Goal: Information Seeking & Learning: Learn about a topic

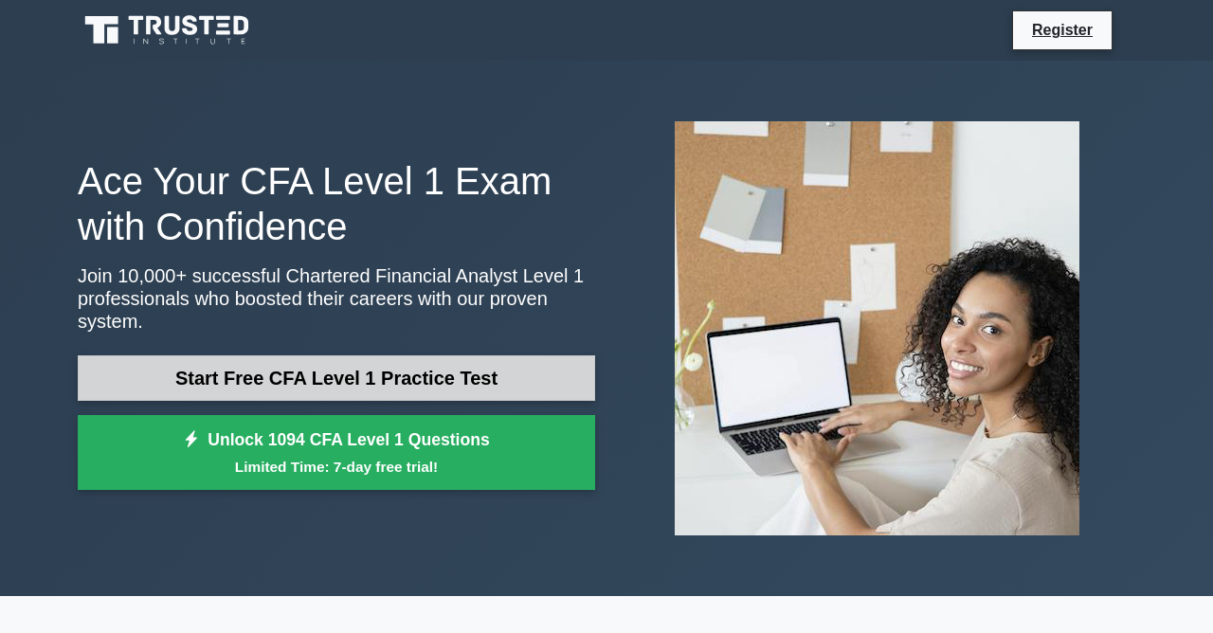
click at [299, 377] on link "Start Free CFA Level 1 Practice Test" at bounding box center [336, 377] width 517 height 45
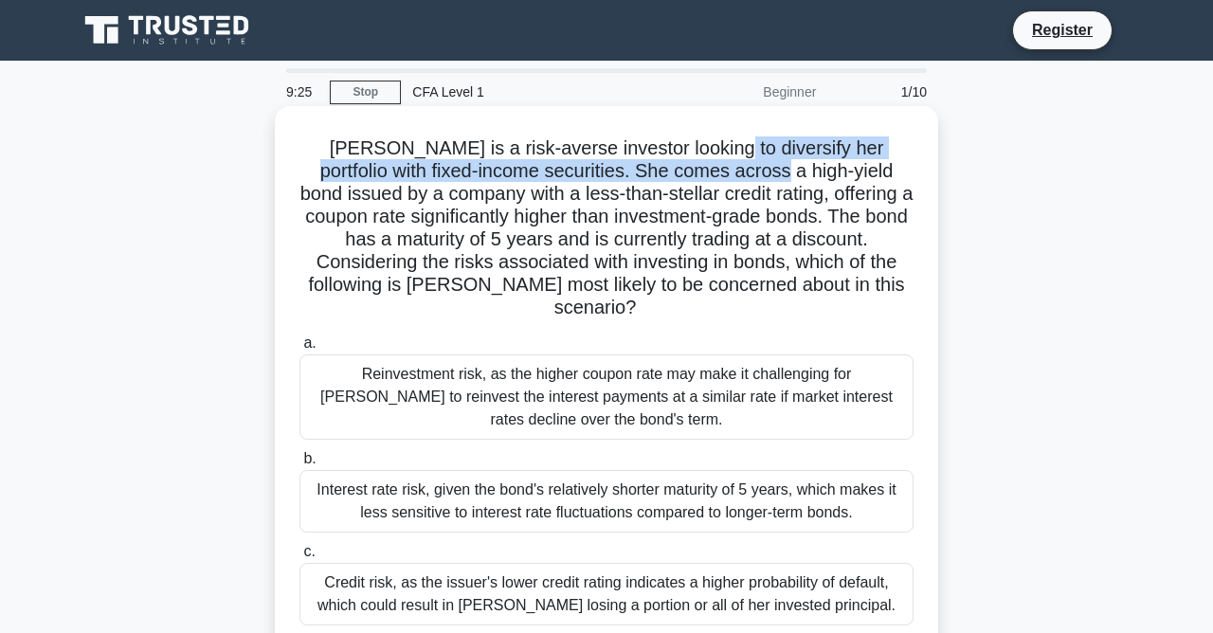
drag, startPoint x: 675, startPoint y: 155, endPoint x: 699, endPoint y: 171, distance: 28.9
click at [699, 171] on h5 "Sarah is a risk-averse investor looking to diversify her portfolio with fixed-i…" at bounding box center [606, 228] width 618 height 184
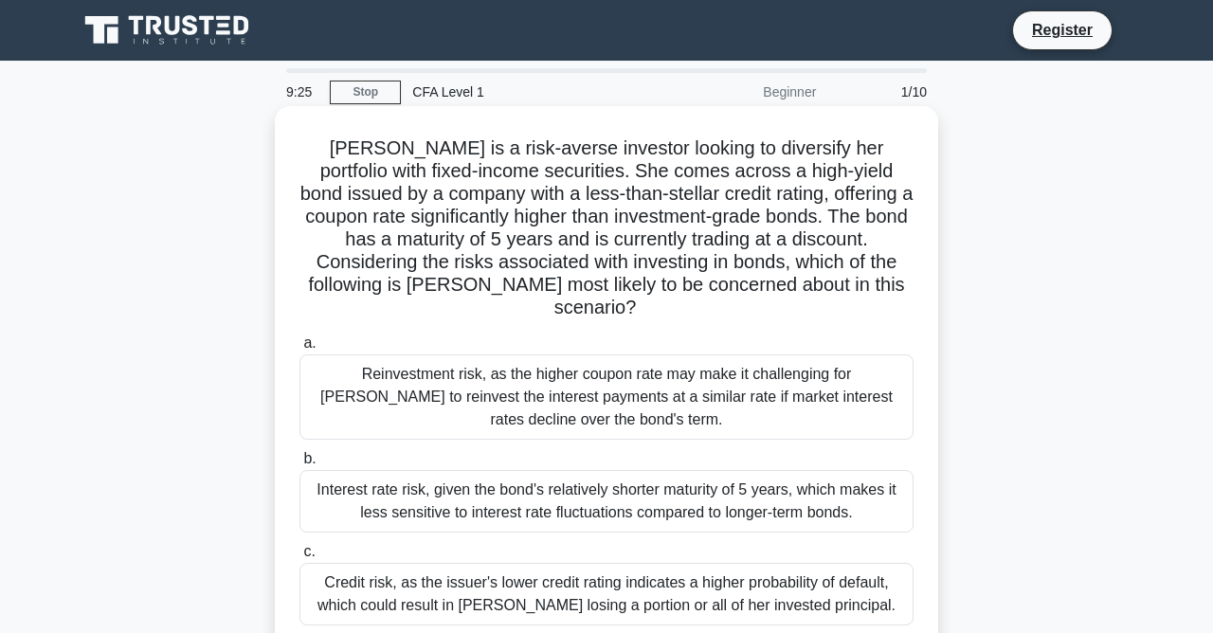
click at [672, 196] on h5 "Sarah is a risk-averse investor looking to diversify her portfolio with fixed-i…" at bounding box center [606, 228] width 618 height 184
drag, startPoint x: 632, startPoint y: 192, endPoint x: 722, endPoint y: 174, distance: 91.8
click at [721, 174] on h5 "Sarah is a risk-averse investor looking to diversify her portfolio with fixed-i…" at bounding box center [606, 228] width 618 height 184
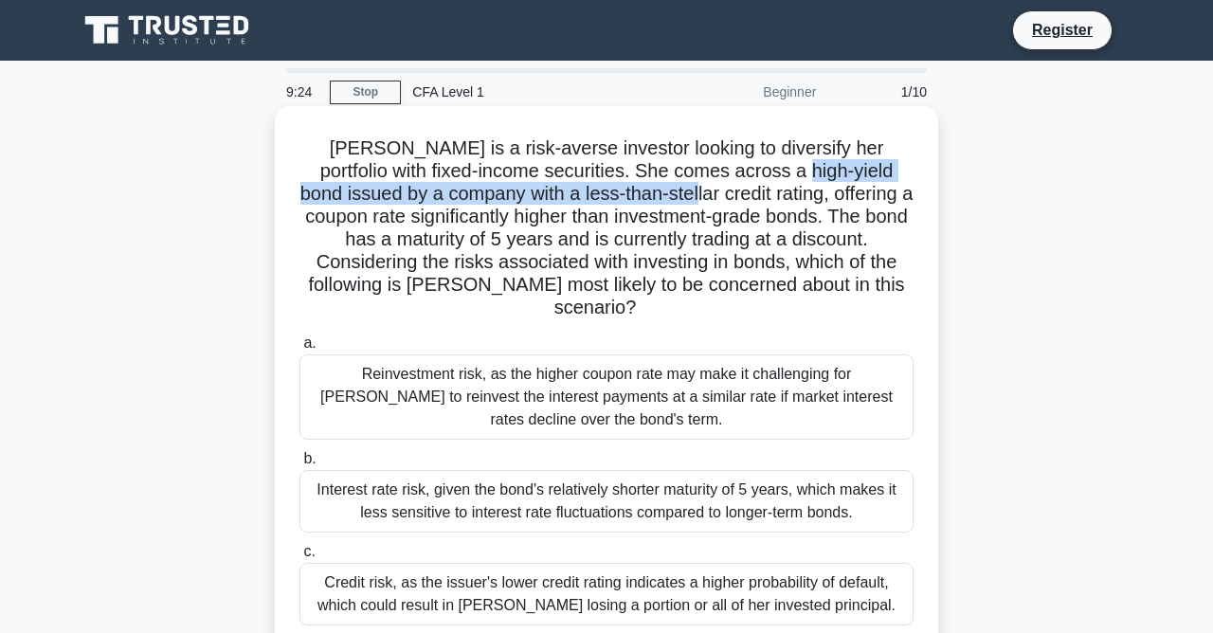
click at [723, 174] on h5 "Sarah is a risk-averse investor looking to diversify her portfolio with fixed-i…" at bounding box center [606, 228] width 618 height 184
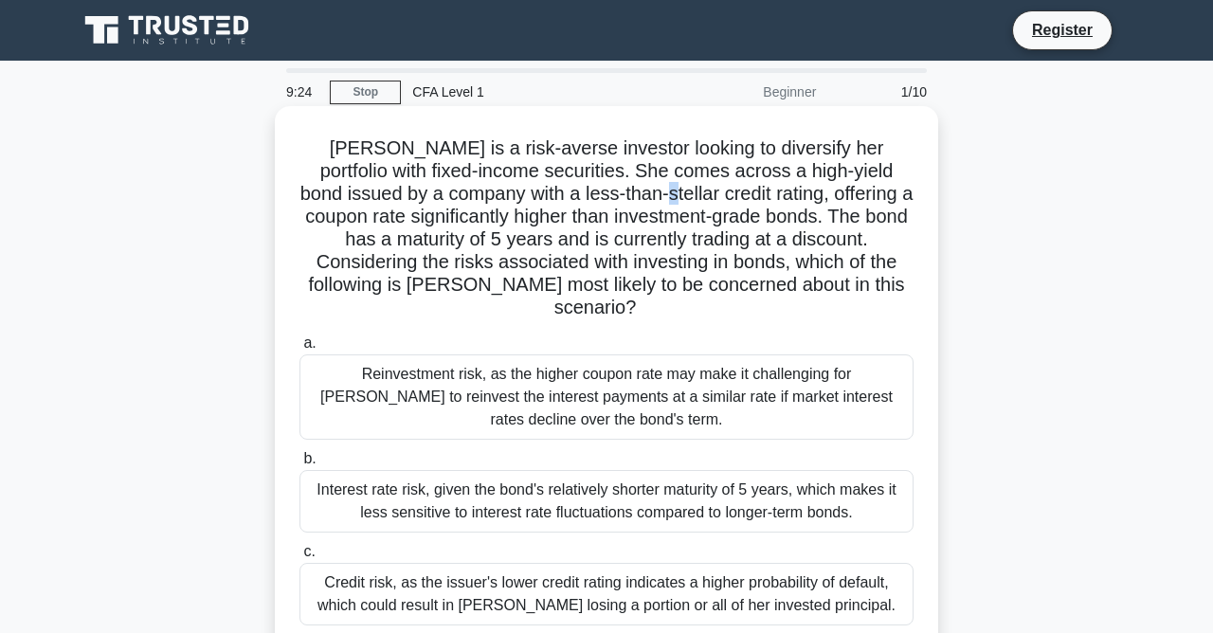
drag, startPoint x: 596, startPoint y: 190, endPoint x: 652, endPoint y: 198, distance: 56.4
click at [626, 195] on h5 "Sarah is a risk-averse investor looking to diversify her portfolio with fixed-i…" at bounding box center [606, 228] width 618 height 184
drag, startPoint x: 657, startPoint y: 202, endPoint x: 679, endPoint y: 203, distance: 21.8
click at [660, 204] on h5 "Sarah is a risk-averse investor looking to diversify her portfolio with fixed-i…" at bounding box center [606, 228] width 618 height 184
drag, startPoint x: 682, startPoint y: 201, endPoint x: 727, endPoint y: 195, distance: 44.9
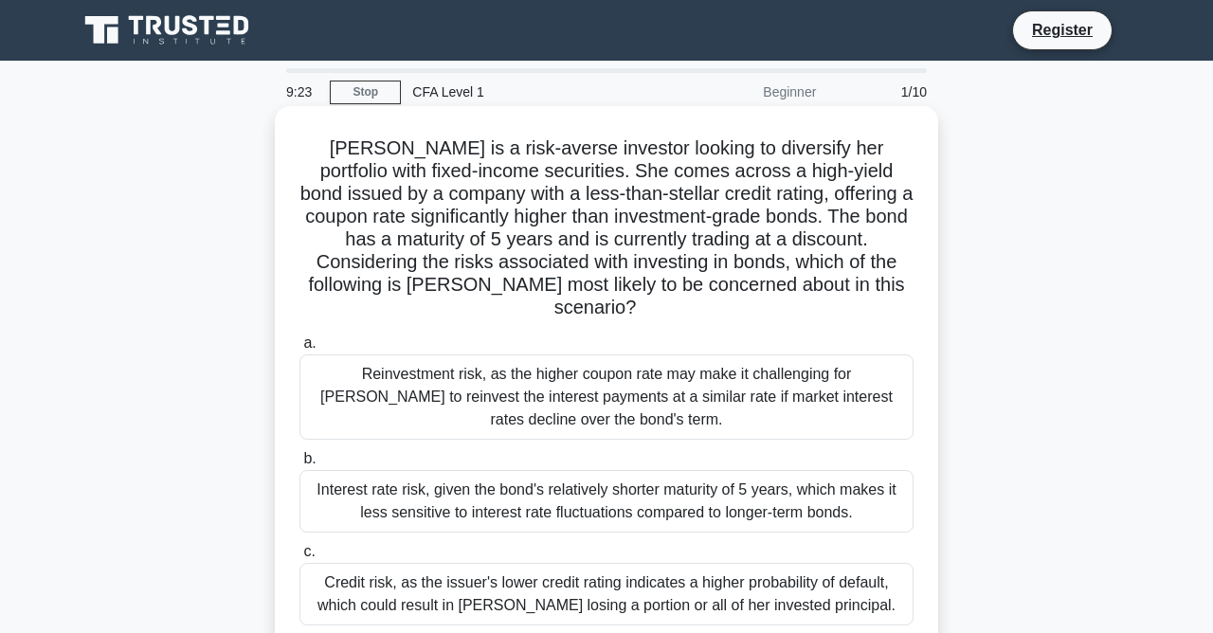
click at [715, 196] on h5 "Sarah is a risk-averse investor looking to diversify her portfolio with fixed-i…" at bounding box center [606, 228] width 618 height 184
drag, startPoint x: 733, startPoint y: 196, endPoint x: 754, endPoint y: 198, distance: 20.9
click at [754, 198] on h5 "Sarah is a risk-averse investor looking to diversify her portfolio with fixed-i…" at bounding box center [606, 228] width 618 height 184
drag, startPoint x: 544, startPoint y: 233, endPoint x: 659, endPoint y: 234, distance: 115.6
click at [606, 235] on h5 "Sarah is a risk-averse investor looking to diversify her portfolio with fixed-i…" at bounding box center [606, 228] width 618 height 184
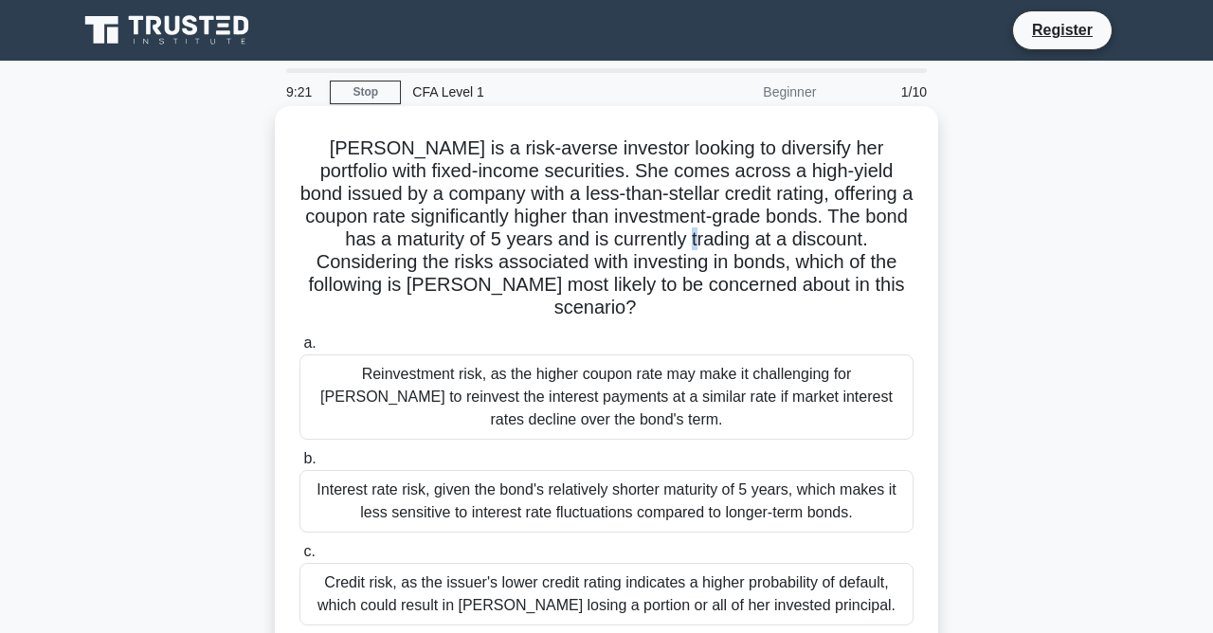
drag, startPoint x: 661, startPoint y: 234, endPoint x: 699, endPoint y: 225, distance: 39.1
click at [685, 227] on h5 "Sarah is a risk-averse investor looking to diversify her portfolio with fixed-i…" at bounding box center [606, 228] width 618 height 184
drag, startPoint x: 709, startPoint y: 224, endPoint x: 736, endPoint y: 224, distance: 27.5
click at [728, 224] on h5 "Sarah is a risk-averse investor looking to diversify her portfolio with fixed-i…" at bounding box center [606, 228] width 618 height 184
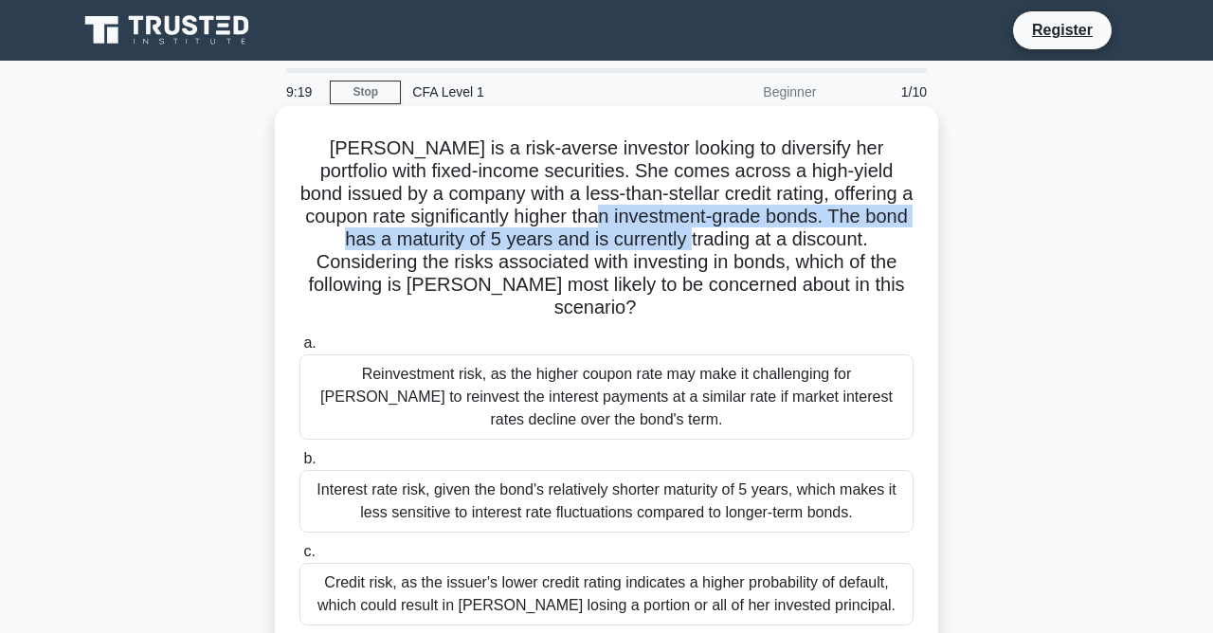
click at [666, 230] on h5 "Sarah is a risk-averse investor looking to diversify her portfolio with fixed-i…" at bounding box center [606, 228] width 618 height 184
click at [693, 223] on h5 "Sarah is a risk-averse investor looking to diversify her portfolio with fixed-i…" at bounding box center [606, 228] width 618 height 184
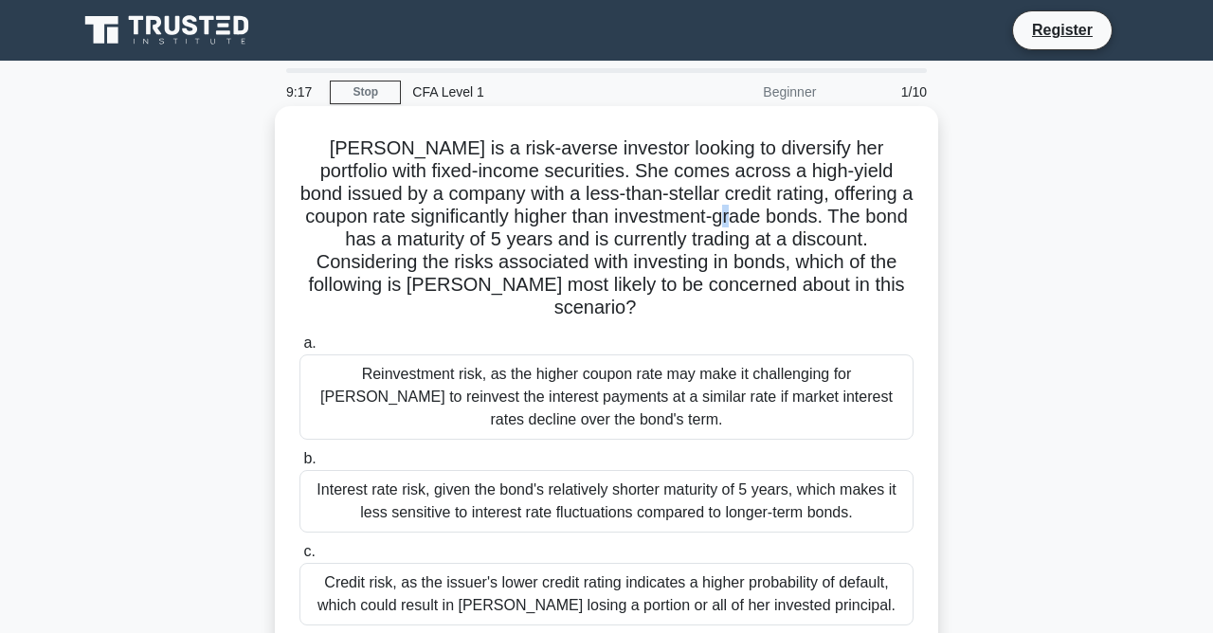
drag, startPoint x: 731, startPoint y: 225, endPoint x: 754, endPoint y: 226, distance: 22.8
click at [746, 226] on h5 "Sarah is a risk-averse investor looking to diversify her portfolio with fixed-i…" at bounding box center [606, 228] width 618 height 184
click at [493, 260] on h5 "Sarah is a risk-averse investor looking to diversify her portfolio with fixed-i…" at bounding box center [606, 228] width 618 height 184
drag, startPoint x: 516, startPoint y: 248, endPoint x: 669, endPoint y: 249, distance: 152.5
click at [652, 249] on h5 "Sarah is a risk-averse investor looking to diversify her portfolio with fixed-i…" at bounding box center [606, 228] width 618 height 184
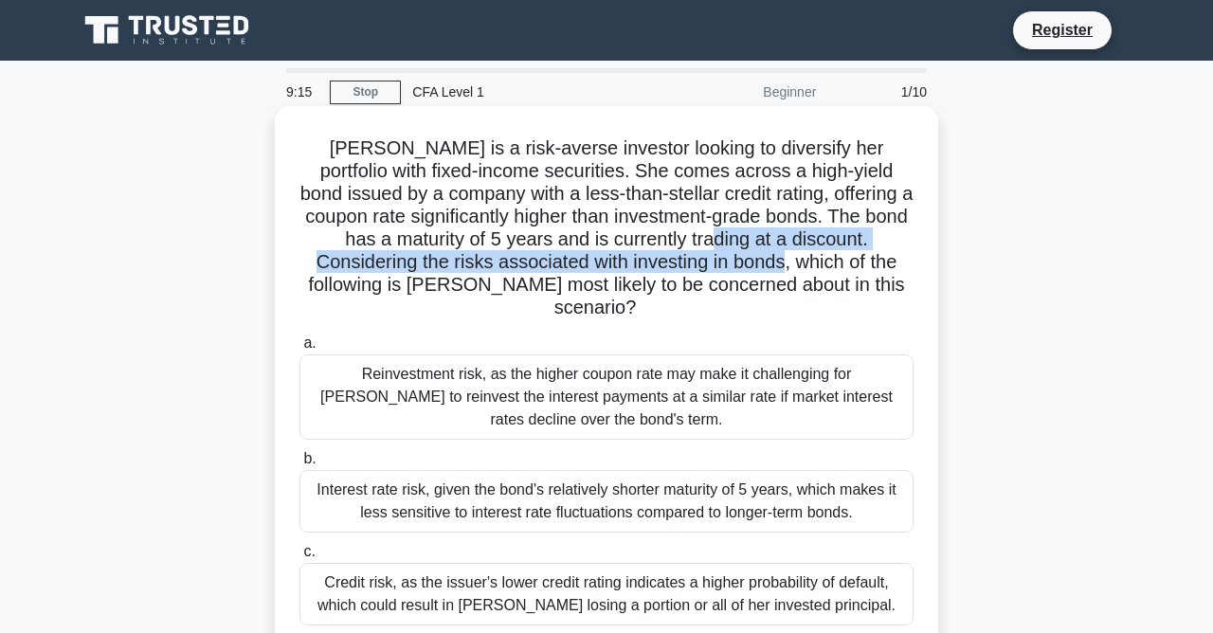
drag, startPoint x: 688, startPoint y: 249, endPoint x: 716, endPoint y: 251, distance: 28.5
click at [703, 251] on h5 "Sarah is a risk-averse investor looking to diversify her portfolio with fixed-i…" at bounding box center [606, 228] width 618 height 184
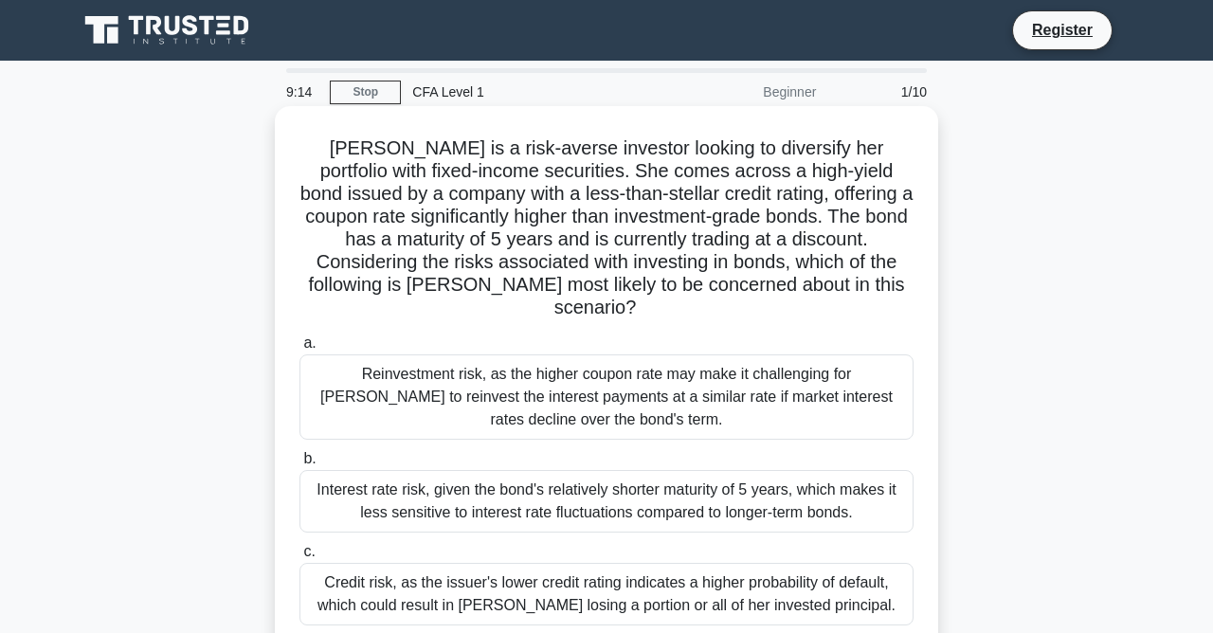
click at [732, 251] on h5 "Sarah is a risk-averse investor looking to diversify her portfolio with fixed-i…" at bounding box center [606, 228] width 618 height 184
drag, startPoint x: 578, startPoint y: 273, endPoint x: 657, endPoint y: 273, distance: 79.6
click at [656, 273] on h5 "Sarah is a risk-averse investor looking to diversify her portfolio with fixed-i…" at bounding box center [606, 228] width 618 height 184
click at [657, 273] on h5 "Sarah is a risk-averse investor looking to diversify her portfolio with fixed-i…" at bounding box center [606, 228] width 618 height 184
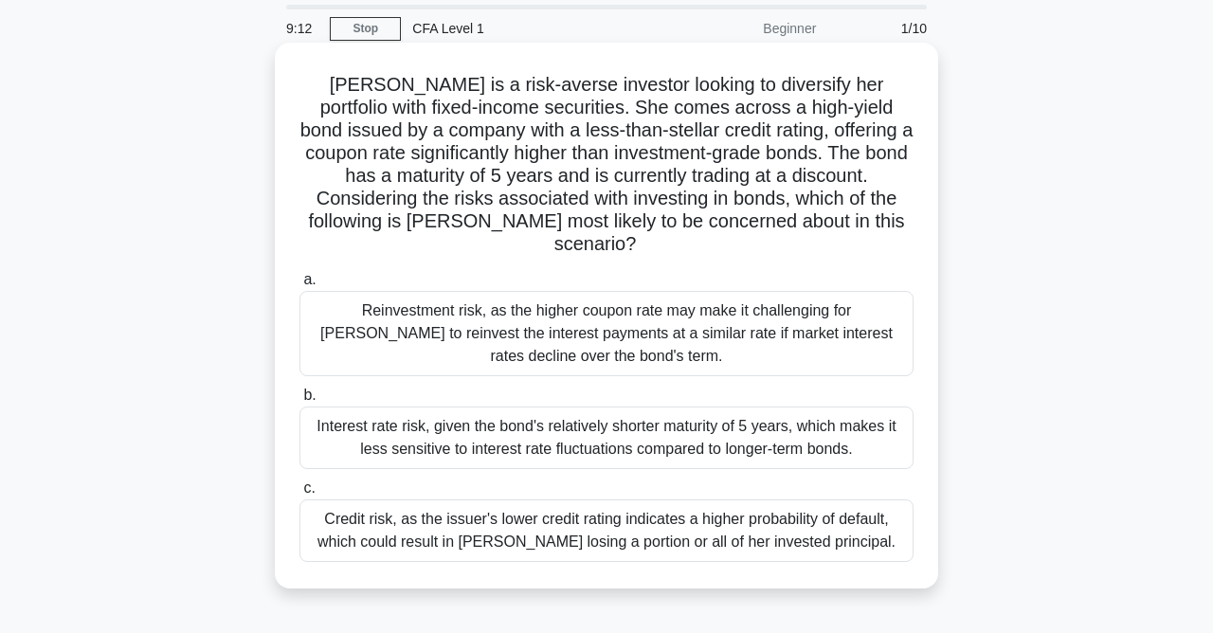
scroll to position [102, 0]
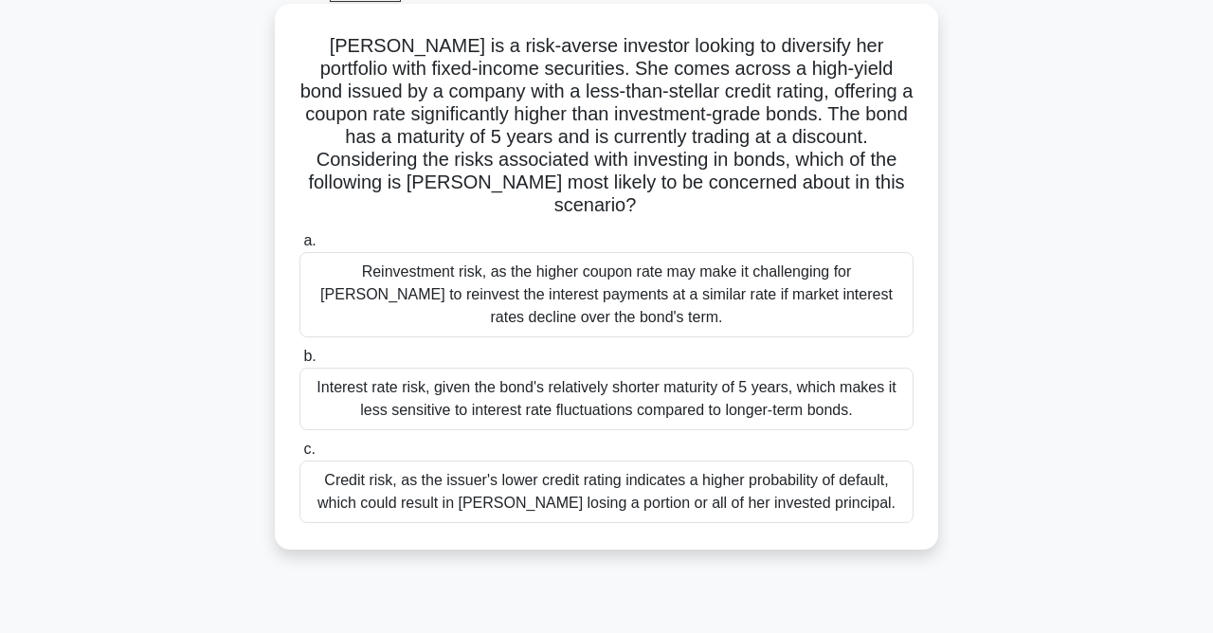
click at [669, 472] on div "Credit risk, as the issuer's lower credit rating indicates a higher probability…" at bounding box center [606, 491] width 614 height 63
click at [299, 456] on input "c. Credit risk, as the issuer's lower credit rating indicates a higher probabil…" at bounding box center [299, 449] width 0 height 12
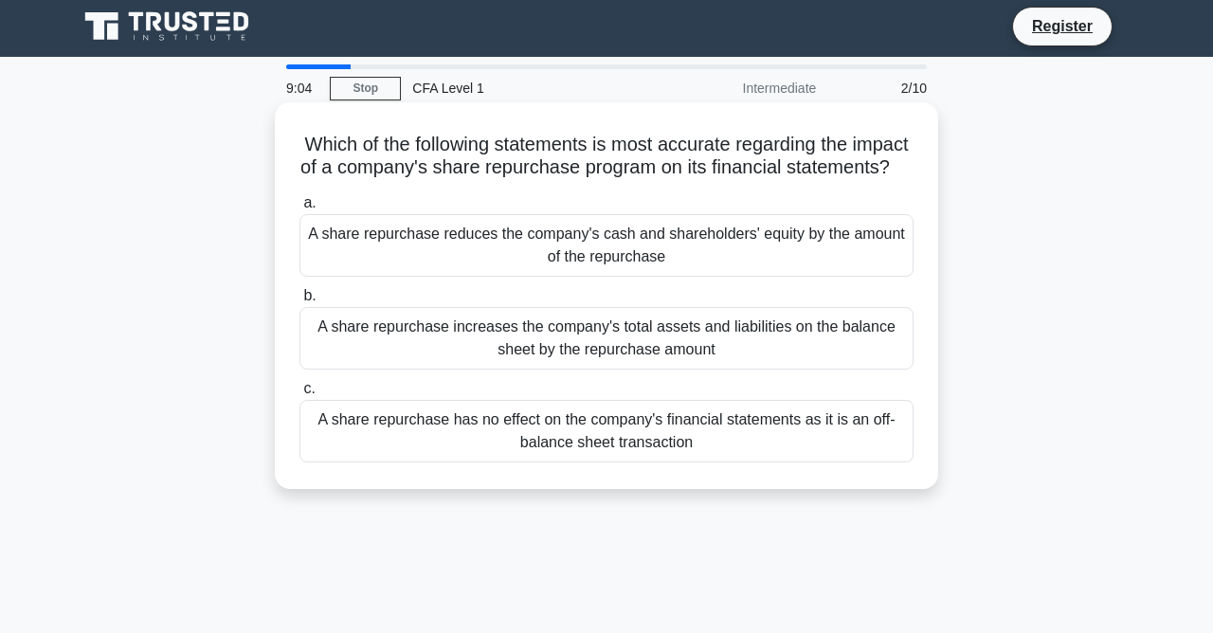
scroll to position [0, 0]
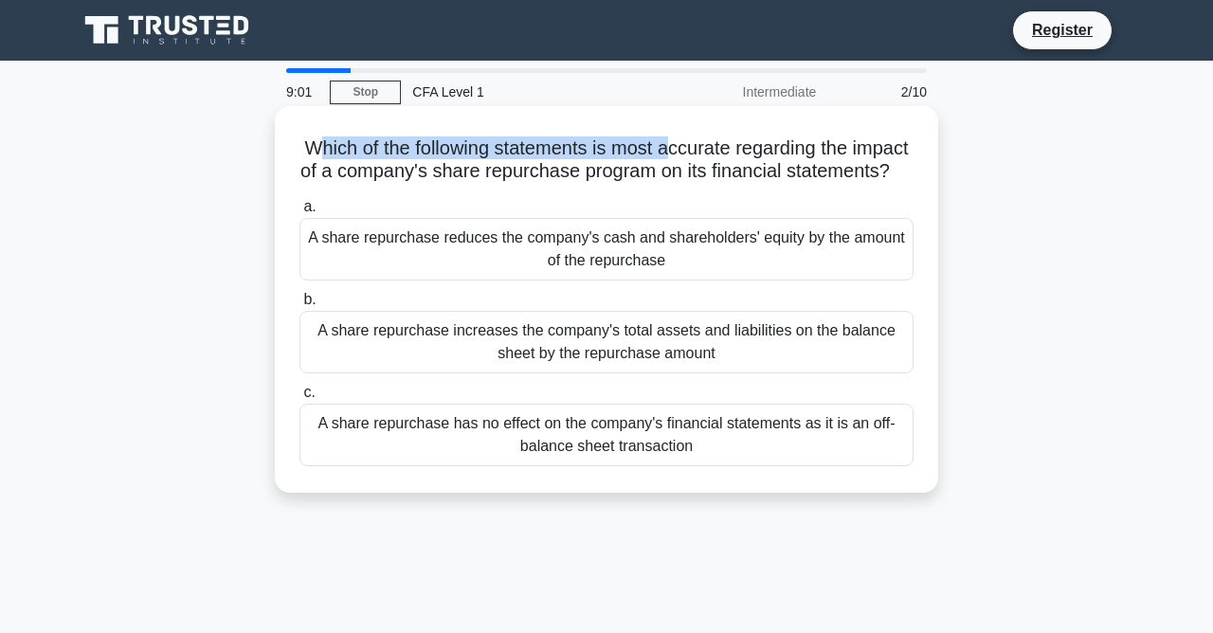
drag, startPoint x: 312, startPoint y: 151, endPoint x: 704, endPoint y: 149, distance: 392.2
click at [682, 149] on h5 "Which of the following statements is most accurate regarding the impact of a co…" at bounding box center [606, 159] width 618 height 47
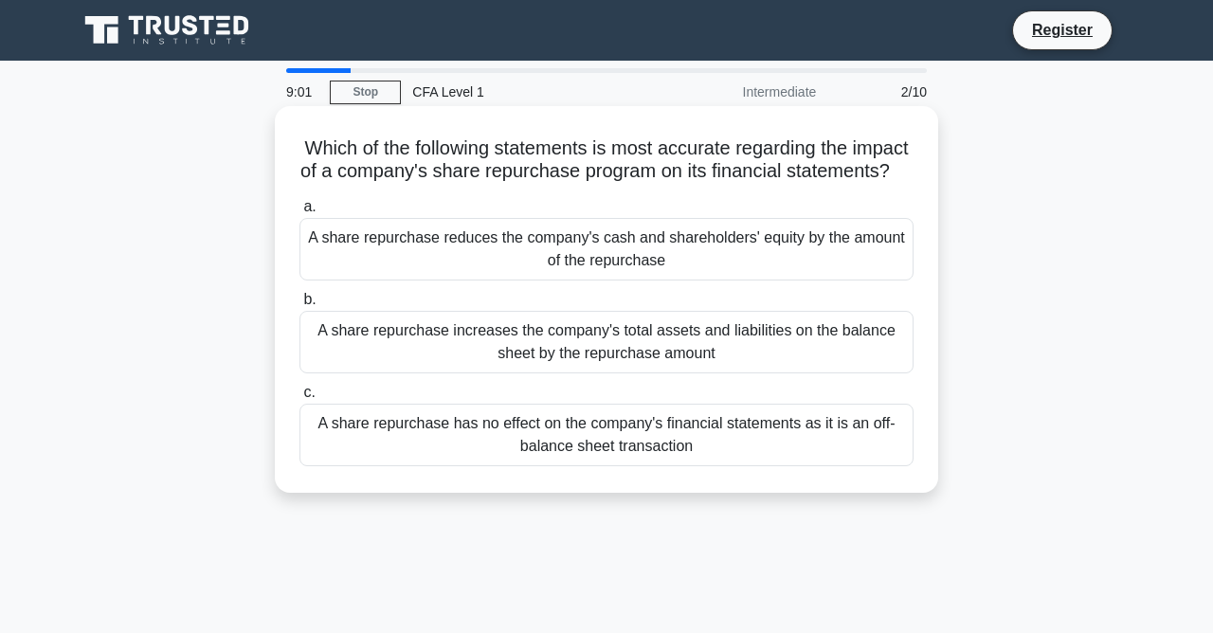
click at [721, 149] on h5 "Which of the following statements is most accurate regarding the impact of a co…" at bounding box center [606, 159] width 618 height 47
click at [795, 154] on h5 "Which of the following statements is most accurate regarding the impact of a co…" at bounding box center [606, 159] width 618 height 47
drag, startPoint x: 395, startPoint y: 182, endPoint x: 561, endPoint y: 174, distance: 166.0
click at [561, 174] on h5 "Which of the following statements is most accurate regarding the impact of a co…" at bounding box center [606, 159] width 618 height 47
click at [626, 174] on h5 "Which of the following statements is most accurate regarding the impact of a co…" at bounding box center [606, 159] width 618 height 47
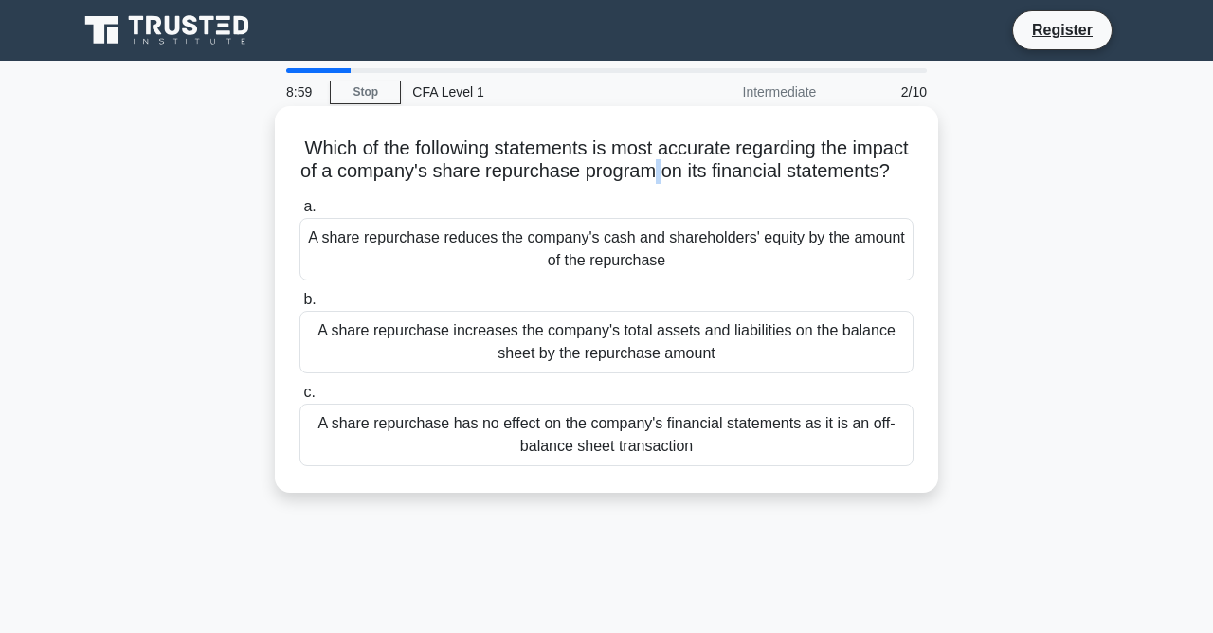
drag, startPoint x: 655, startPoint y: 173, endPoint x: 671, endPoint y: 173, distance: 16.1
click at [671, 173] on h5 "Which of the following statements is most accurate regarding the impact of a co…" at bounding box center [606, 159] width 618 height 47
click at [686, 264] on div "A share repurchase reduces the company's cash and shareholders' equity by the a…" at bounding box center [606, 249] width 614 height 63
click at [299, 213] on input "a. A share repurchase reduces the company's cash and shareholders' equity by th…" at bounding box center [299, 207] width 0 height 12
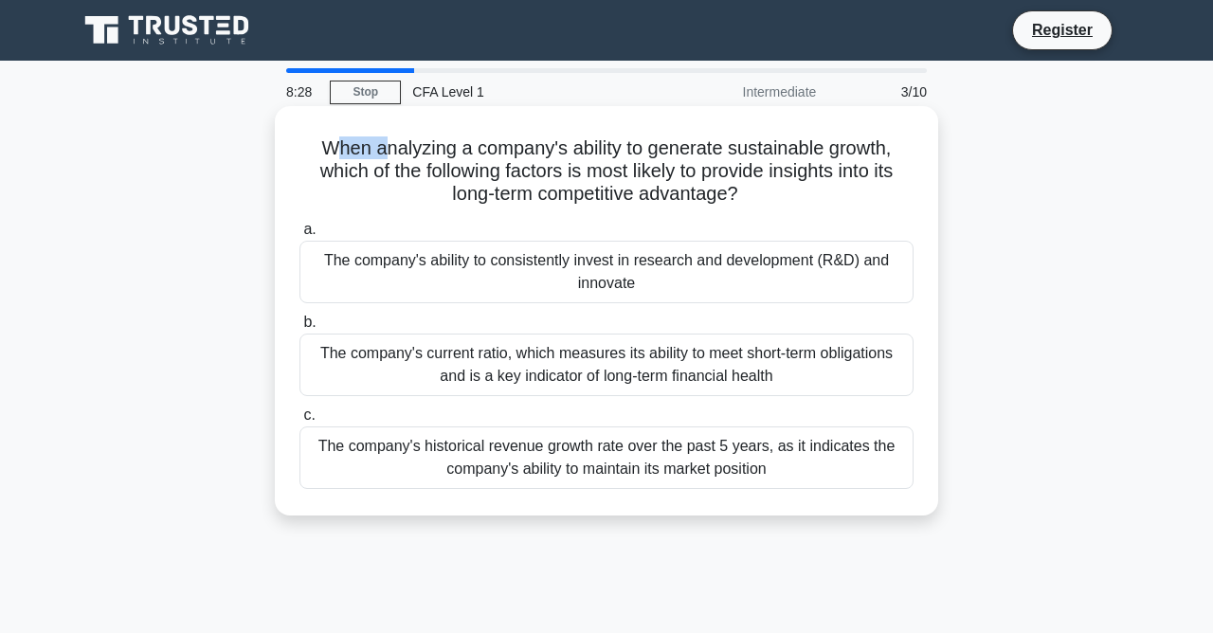
drag, startPoint x: 343, startPoint y: 149, endPoint x: 481, endPoint y: 157, distance: 138.6
click at [423, 155] on h5 "When analyzing a company's ability to generate sustainable growth, which of the…" at bounding box center [606, 171] width 618 height 70
click at [557, 159] on h5 "When analyzing a company's ability to generate sustainable growth, which of the…" at bounding box center [606, 171] width 618 height 70
click at [677, 354] on div "The company's current ratio, which measures its ability to meet short-term obli…" at bounding box center [606, 364] width 614 height 63
click at [299, 329] on input "b. The company's current ratio, which measures its ability to meet short-term o…" at bounding box center [299, 322] width 0 height 12
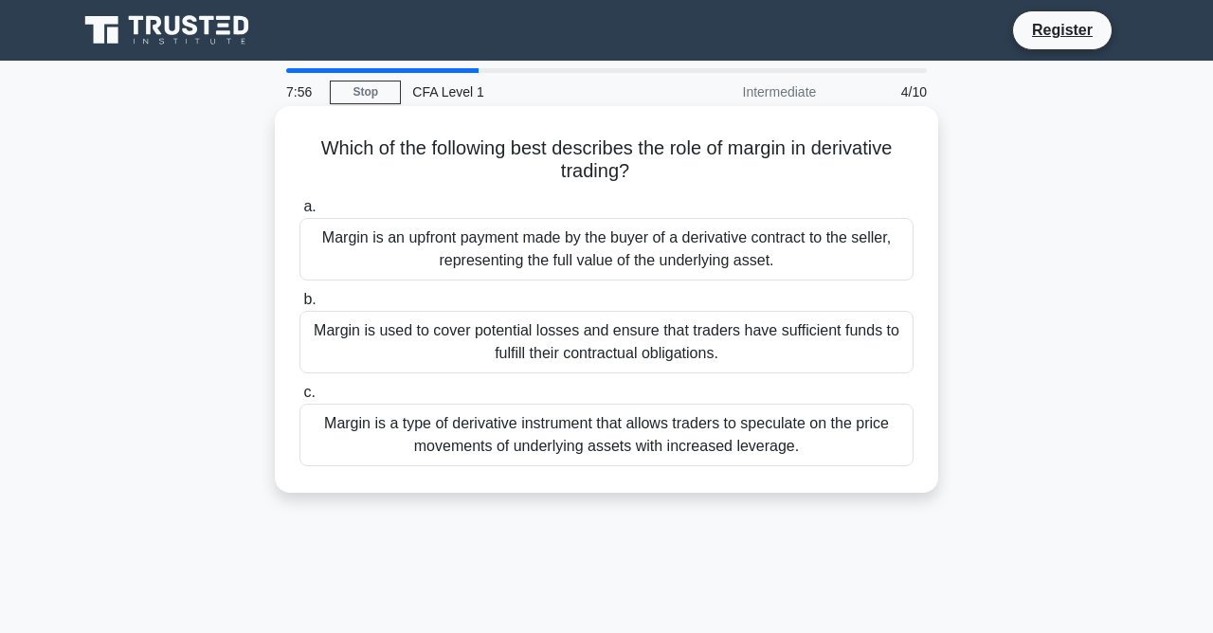
click at [826, 429] on div "Margin is a type of derivative instrument that allows traders to speculate on t…" at bounding box center [606, 435] width 614 height 63
click at [299, 399] on input "c. Margin is a type of derivative instrument that allows traders to speculate o…" at bounding box center [299, 393] width 0 height 12
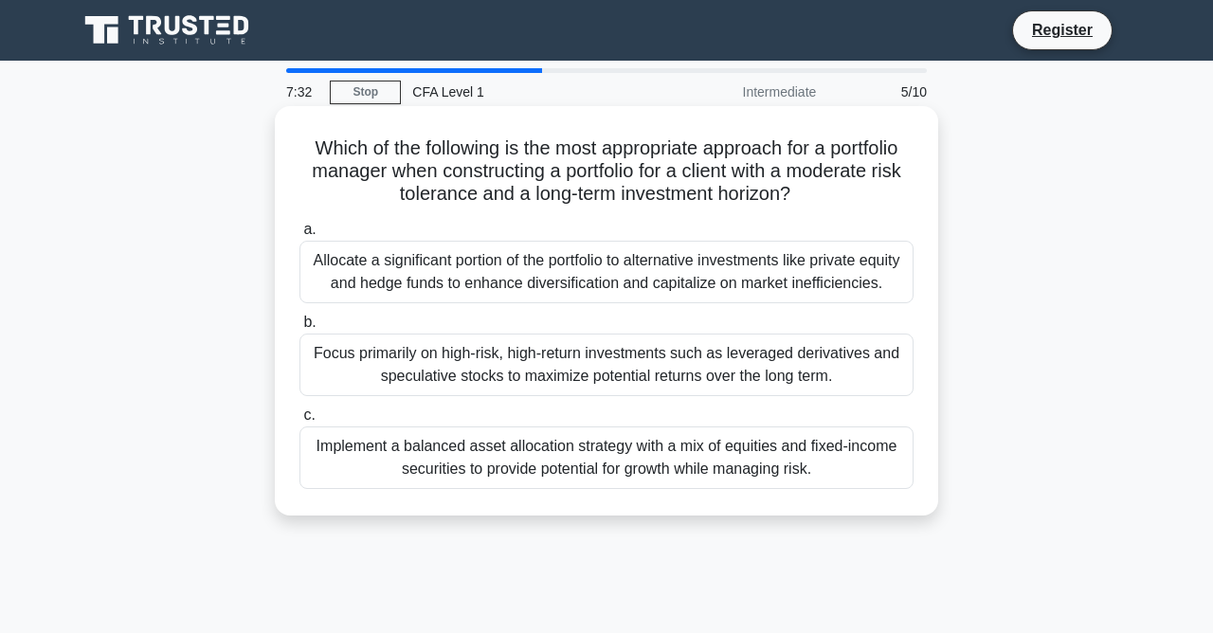
click at [705, 470] on div "Implement a balanced asset allocation strategy with a mix of equities and fixed…" at bounding box center [606, 457] width 614 height 63
click at [299, 422] on input "c. Implement a balanced asset allocation strategy with a mix of equities and fi…" at bounding box center [299, 415] width 0 height 12
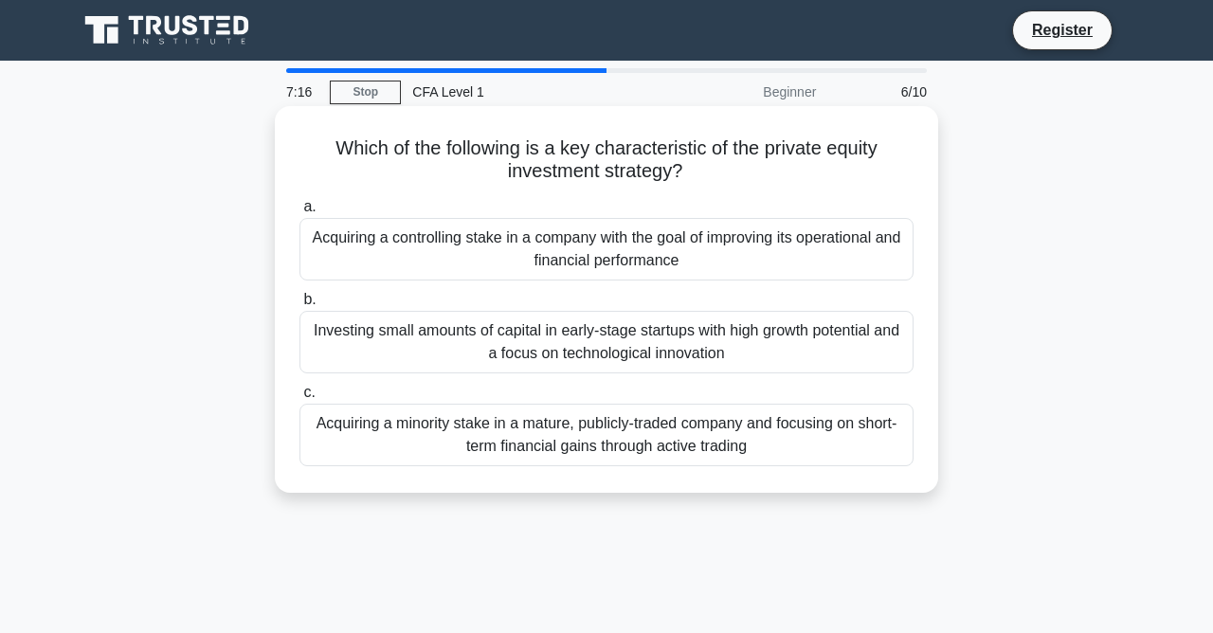
click at [601, 336] on div "Investing small amounts of capital in early-stage startups with high growth pot…" at bounding box center [606, 342] width 614 height 63
click at [299, 306] on input "b. Investing small amounts of capital in early-stage startups with high growth …" at bounding box center [299, 300] width 0 height 12
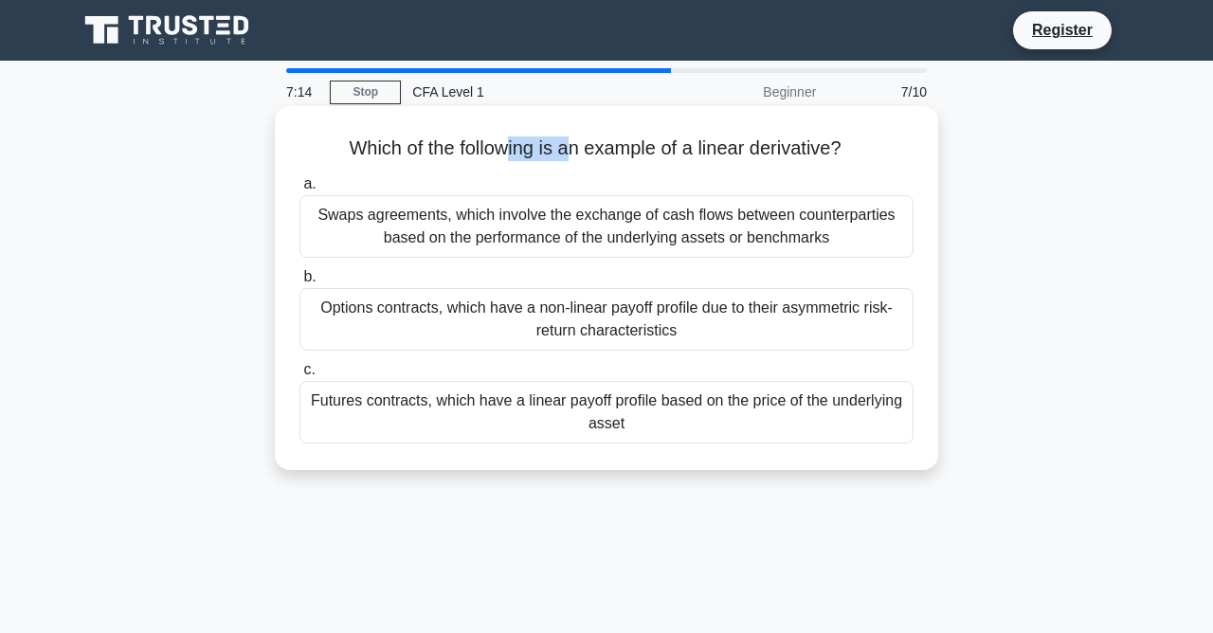
drag, startPoint x: 510, startPoint y: 145, endPoint x: 732, endPoint y: 149, distance: 222.7
click at [721, 150] on h5 "Which of the following is an example of a linear derivative? .spinner_0XTQ{tran…" at bounding box center [606, 148] width 618 height 25
click at [759, 151] on h5 "Which of the following is an example of a linear derivative? .spinner_0XTQ{tran…" at bounding box center [606, 148] width 618 height 25
click at [561, 414] on div "Futures contracts, which have a linear payoff profile based on the price of the…" at bounding box center [606, 412] width 614 height 63
click at [299, 376] on input "c. Futures contracts, which have a linear payoff profile based on the price of …" at bounding box center [299, 370] width 0 height 12
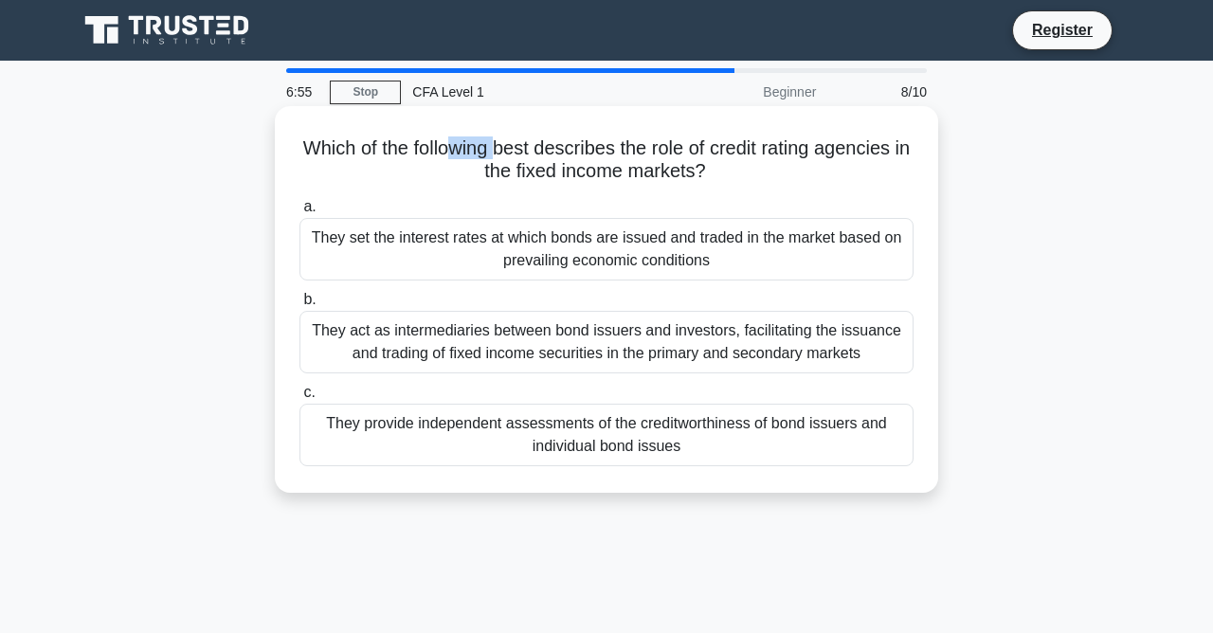
drag, startPoint x: 497, startPoint y: 148, endPoint x: 584, endPoint y: 159, distance: 87.0
click at [544, 154] on h5 "Which of the following best describes the role of credit rating agencies in the…" at bounding box center [606, 159] width 618 height 47
drag, startPoint x: 663, startPoint y: 156, endPoint x: 694, endPoint y: 157, distance: 31.3
click at [679, 157] on h5 "Which of the following best describes the role of credit rating agencies in the…" at bounding box center [606, 159] width 618 height 47
drag, startPoint x: 725, startPoint y: 156, endPoint x: 847, endPoint y: 148, distance: 122.5
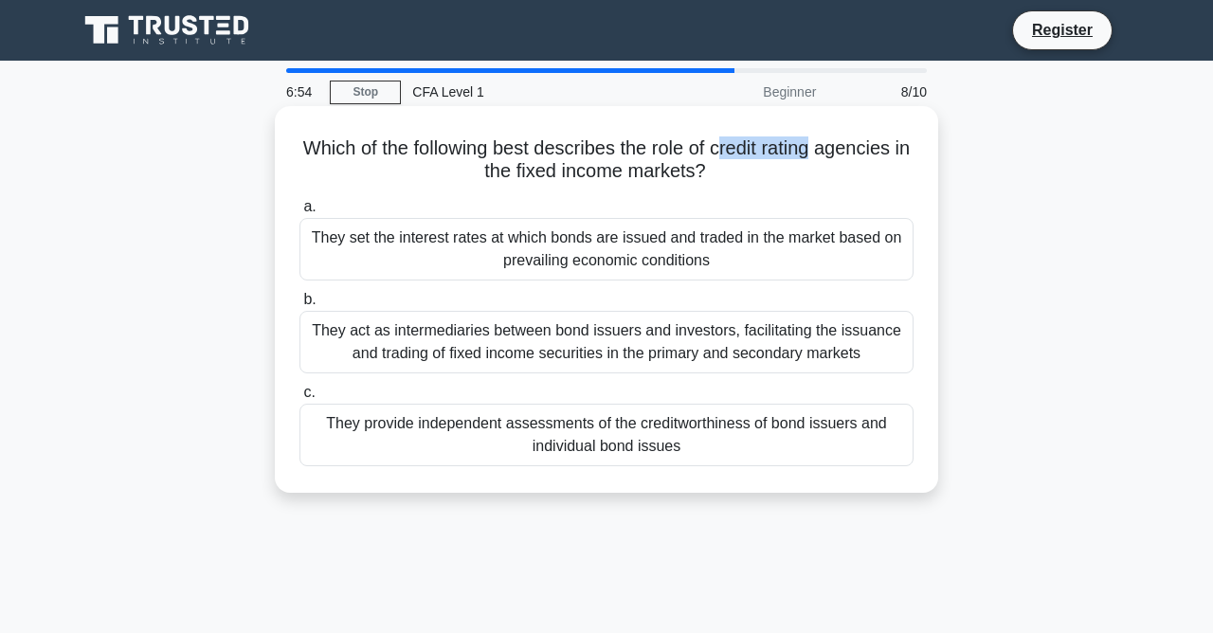
click at [819, 153] on h5 "Which of the following best describes the role of credit rating agencies in the…" at bounding box center [606, 159] width 618 height 47
click at [497, 206] on label "a. They set the interest rates at which bonds are issued and traded in the mark…" at bounding box center [606, 237] width 614 height 85
click at [299, 206] on input "a. They set the interest rates at which bonds are issued and traded in the mark…" at bounding box center [299, 207] width 0 height 12
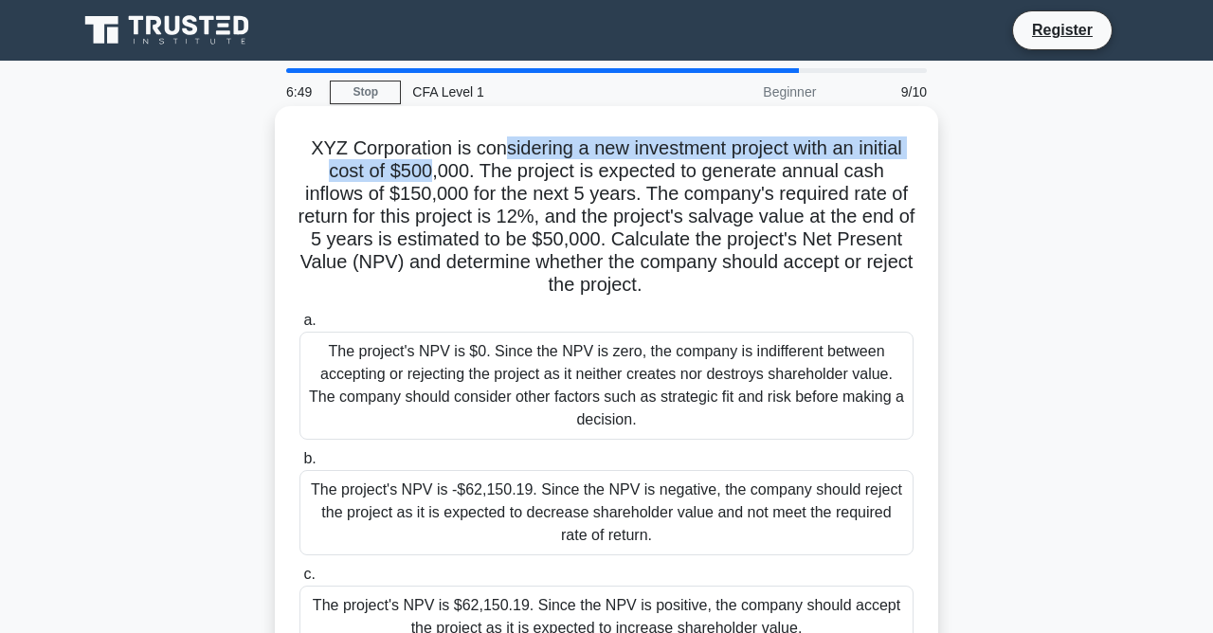
drag, startPoint x: 403, startPoint y: 168, endPoint x: 552, endPoint y: 166, distance: 149.7
click at [522, 162] on h5 "XYZ Corporation is considering a new investment project with an initial cost of…" at bounding box center [606, 216] width 618 height 161
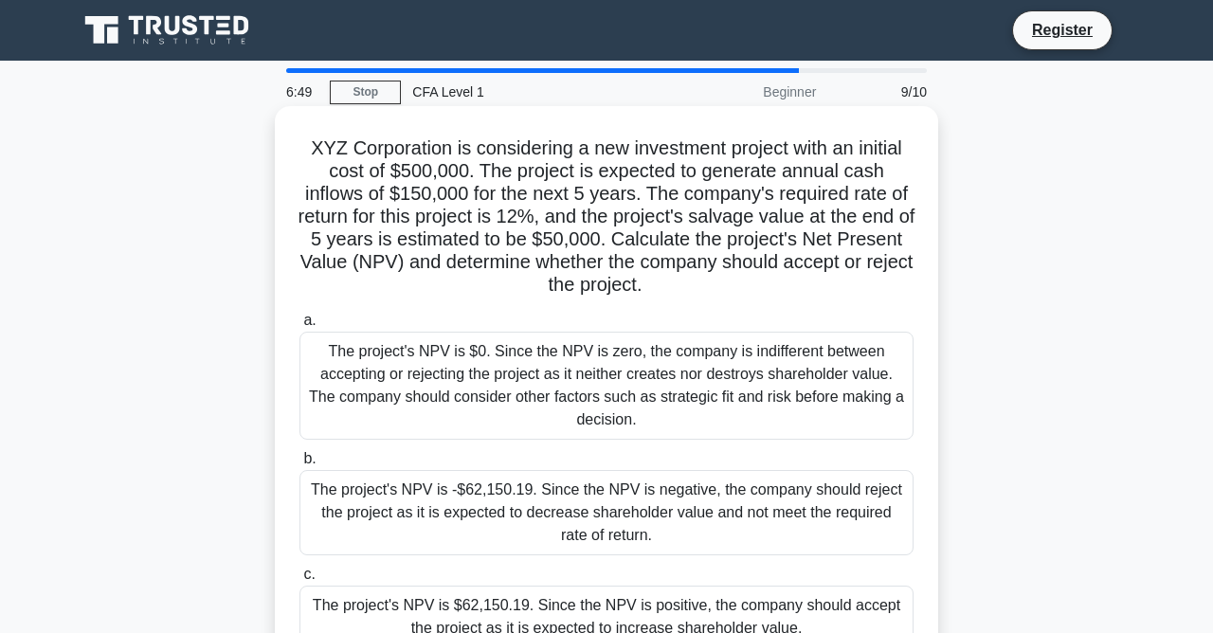
click at [565, 169] on h5 "XYZ Corporation is considering a new investment project with an initial cost of…" at bounding box center [606, 216] width 618 height 161
drag, startPoint x: 591, startPoint y: 172, endPoint x: 740, endPoint y: 171, distance: 148.7
click at [701, 172] on h5 "XYZ Corporation is considering a new investment project with an initial cost of…" at bounding box center [606, 216] width 618 height 161
drag, startPoint x: 799, startPoint y: 167, endPoint x: 828, endPoint y: 166, distance: 29.4
click at [822, 166] on h5 "XYZ Corporation is considering a new investment project with an initial cost of…" at bounding box center [606, 216] width 618 height 161
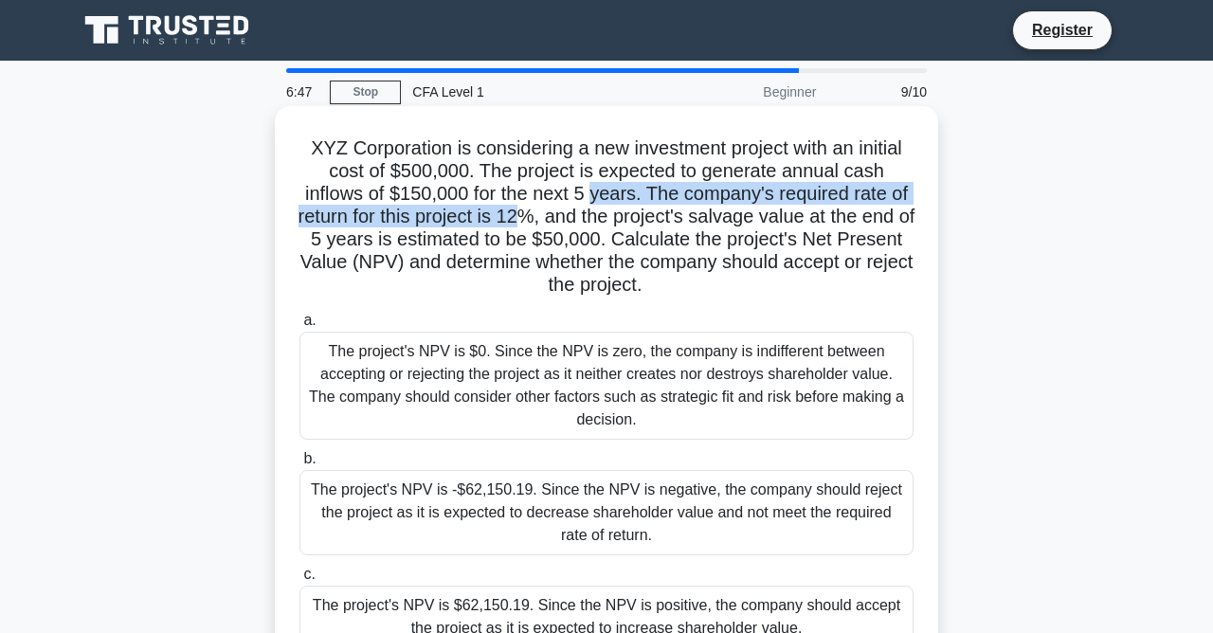
drag, startPoint x: 490, startPoint y: 208, endPoint x: 589, endPoint y: 195, distance: 100.4
click at [578, 196] on h5 "XYZ Corporation is considering a new investment project with an initial cost of…" at bounding box center [606, 216] width 618 height 161
drag, startPoint x: 727, startPoint y: 193, endPoint x: 742, endPoint y: 193, distance: 15.2
click at [728, 193] on h5 "XYZ Corporation is considering a new investment project with an initial cost of…" at bounding box center [606, 216] width 618 height 161
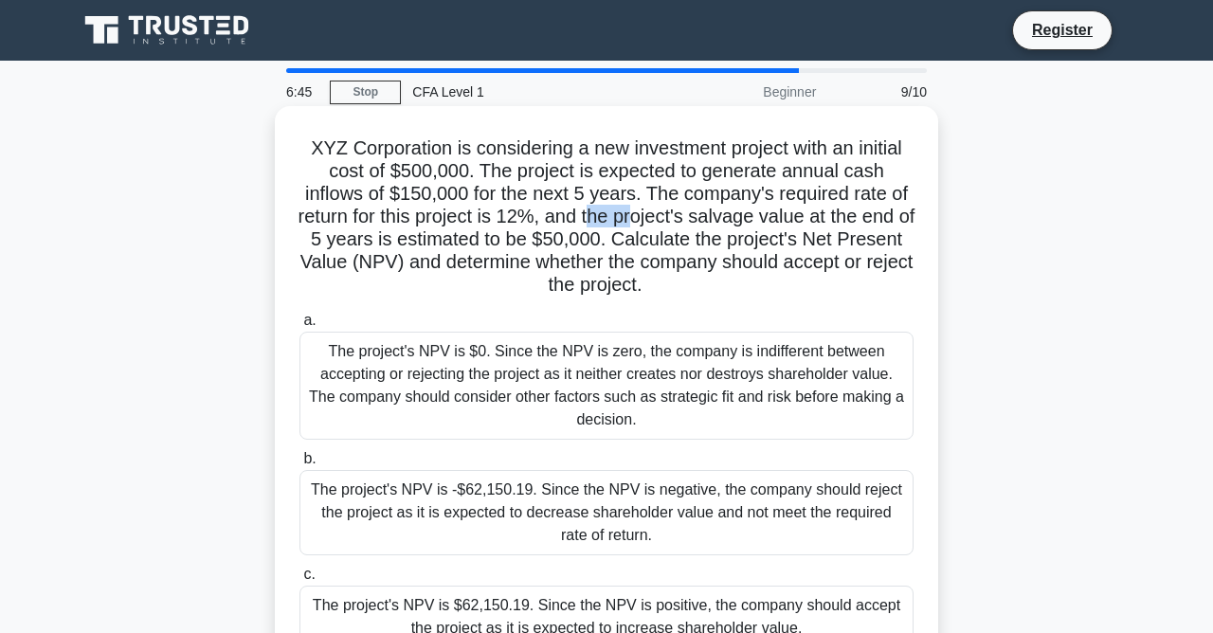
drag, startPoint x: 555, startPoint y: 210, endPoint x: 661, endPoint y: 220, distance: 106.5
click at [653, 219] on h5 "XYZ Corporation is considering a new investment project with an initial cost of…" at bounding box center [606, 216] width 618 height 161
drag, startPoint x: 711, startPoint y: 223, endPoint x: 735, endPoint y: 223, distance: 23.7
click at [735, 223] on h5 "XYZ Corporation is considering a new investment project with an initial cost of…" at bounding box center [606, 216] width 618 height 161
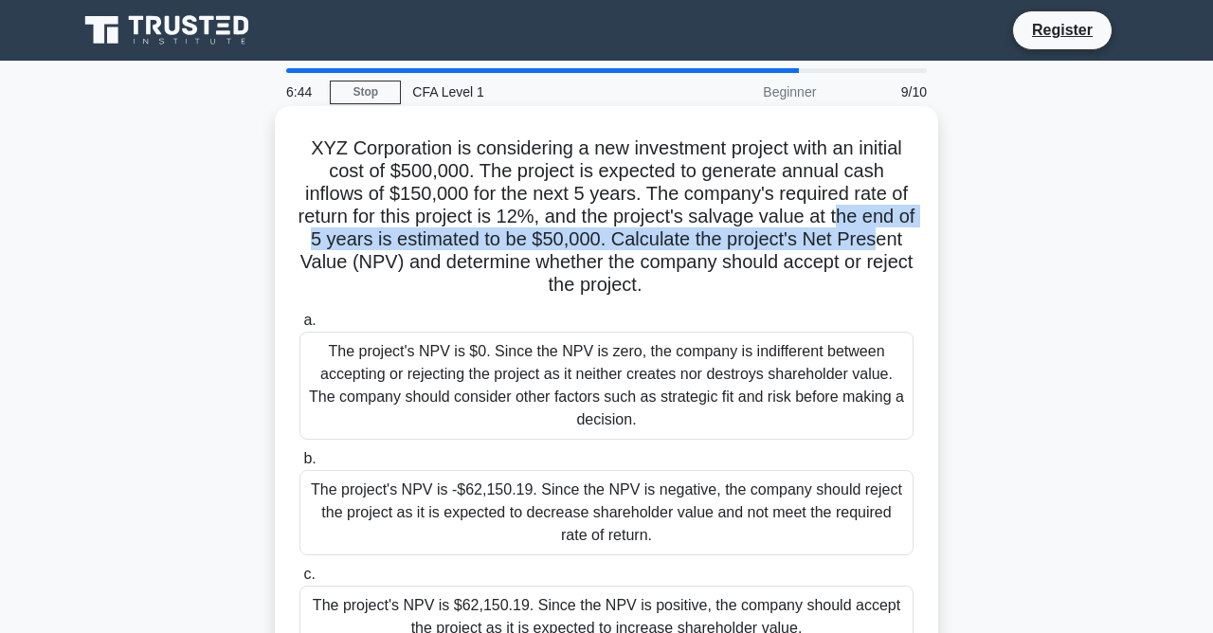
drag, startPoint x: 800, startPoint y: 223, endPoint x: 875, endPoint y: 230, distance: 76.2
click at [844, 230] on h5 "XYZ Corporation is considering a new investment project with an initial cost of…" at bounding box center [606, 216] width 618 height 161
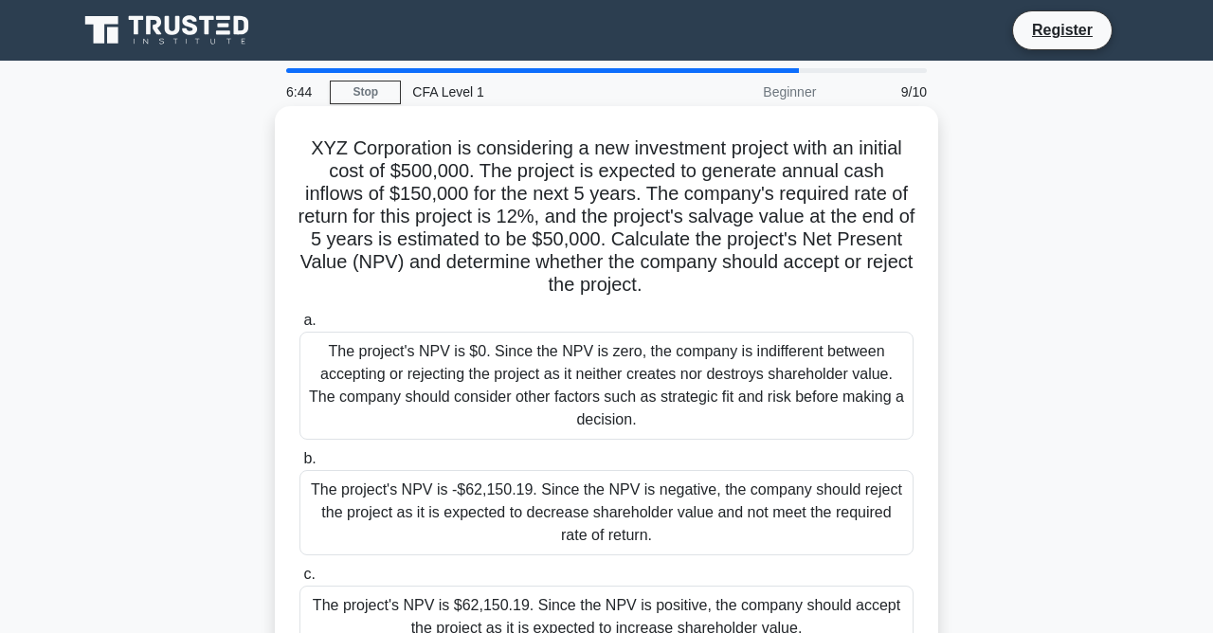
click at [799, 225] on h5 "XYZ Corporation is considering a new investment project with an initial cost of…" at bounding box center [606, 216] width 618 height 161
drag, startPoint x: 720, startPoint y: 231, endPoint x: 802, endPoint y: 241, distance: 83.0
click at [778, 240] on h5 "XYZ Corporation is considering a new investment project with an initial cost of…" at bounding box center [606, 216] width 618 height 161
click at [803, 241] on h5 "XYZ Corporation is considering a new investment project with an initial cost of…" at bounding box center [606, 216] width 618 height 161
click at [883, 229] on h5 "XYZ Corporation is considering a new investment project with an initial cost of…" at bounding box center [606, 216] width 618 height 161
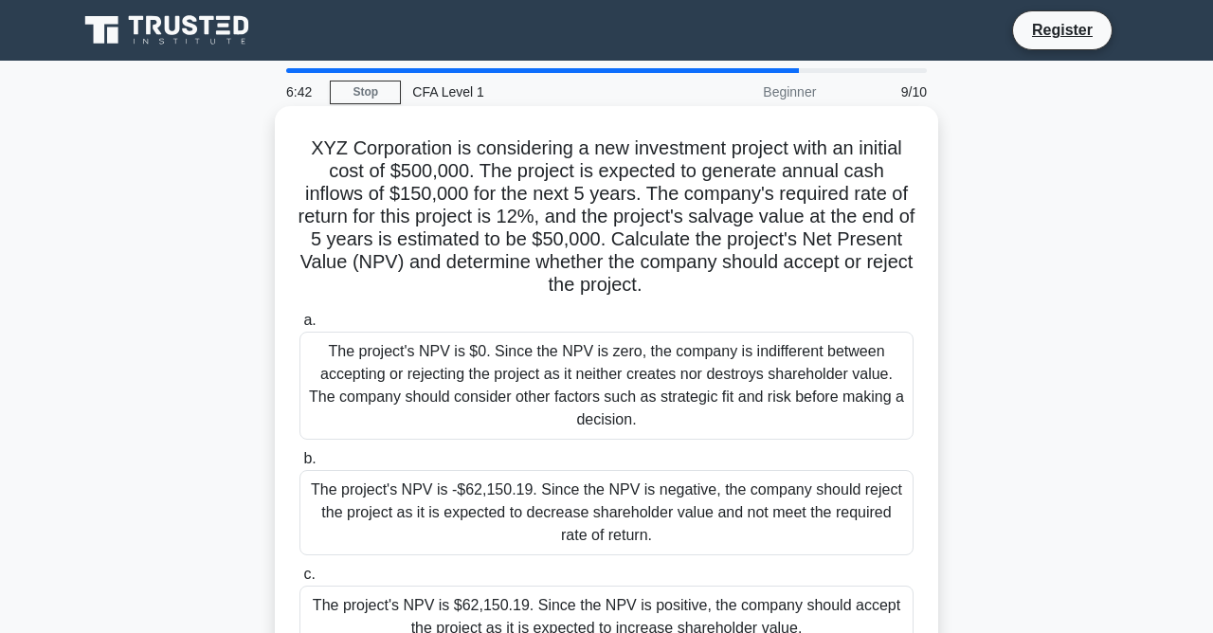
click at [901, 235] on h5 "XYZ Corporation is considering a new investment project with an initial cost of…" at bounding box center [606, 216] width 618 height 161
drag, startPoint x: 769, startPoint y: 237, endPoint x: 799, endPoint y: 241, distance: 29.6
click at [799, 241] on h5 "XYZ Corporation is considering a new investment project with an initial cost of…" at bounding box center [606, 216] width 618 height 161
drag, startPoint x: 832, startPoint y: 241, endPoint x: 848, endPoint y: 242, distance: 16.1
click at [836, 242] on h5 "XYZ Corporation is considering a new investment project with an initial cost of…" at bounding box center [606, 216] width 618 height 161
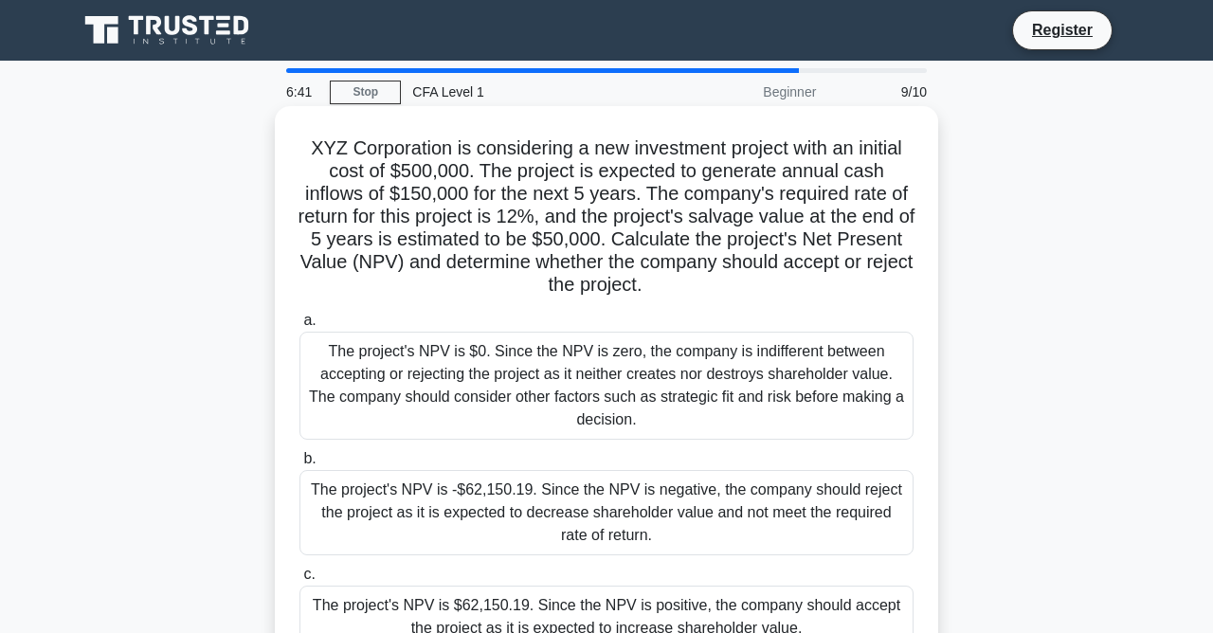
drag, startPoint x: 850, startPoint y: 242, endPoint x: 862, endPoint y: 243, distance: 12.4
click at [862, 243] on h5 "XYZ Corporation is considering a new investment project with an initial cost of…" at bounding box center [606, 216] width 618 height 161
click at [738, 175] on h5 "XYZ Corporation is considering a new investment project with an initial cost of…" at bounding box center [606, 216] width 618 height 161
drag, startPoint x: 750, startPoint y: 244, endPoint x: 782, endPoint y: 248, distance: 31.5
click at [775, 248] on h5 "XYZ Corporation is considering a new investment project with an initial cost of…" at bounding box center [606, 216] width 618 height 161
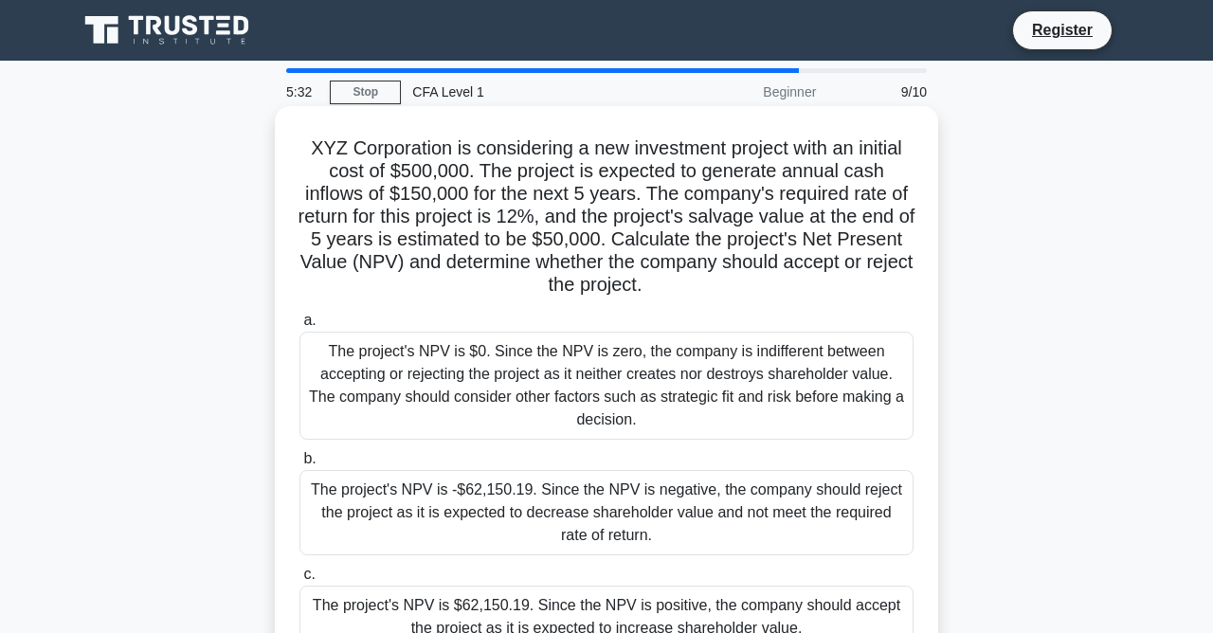
click at [639, 260] on h5 "XYZ Corporation is considering a new investment project with an initial cost of…" at bounding box center [606, 216] width 618 height 161
drag, startPoint x: 590, startPoint y: 257, endPoint x: 722, endPoint y: 265, distance: 132.0
click at [693, 264] on h5 "XYZ Corporation is considering a new investment project with an initial cost of…" at bounding box center [606, 216] width 618 height 161
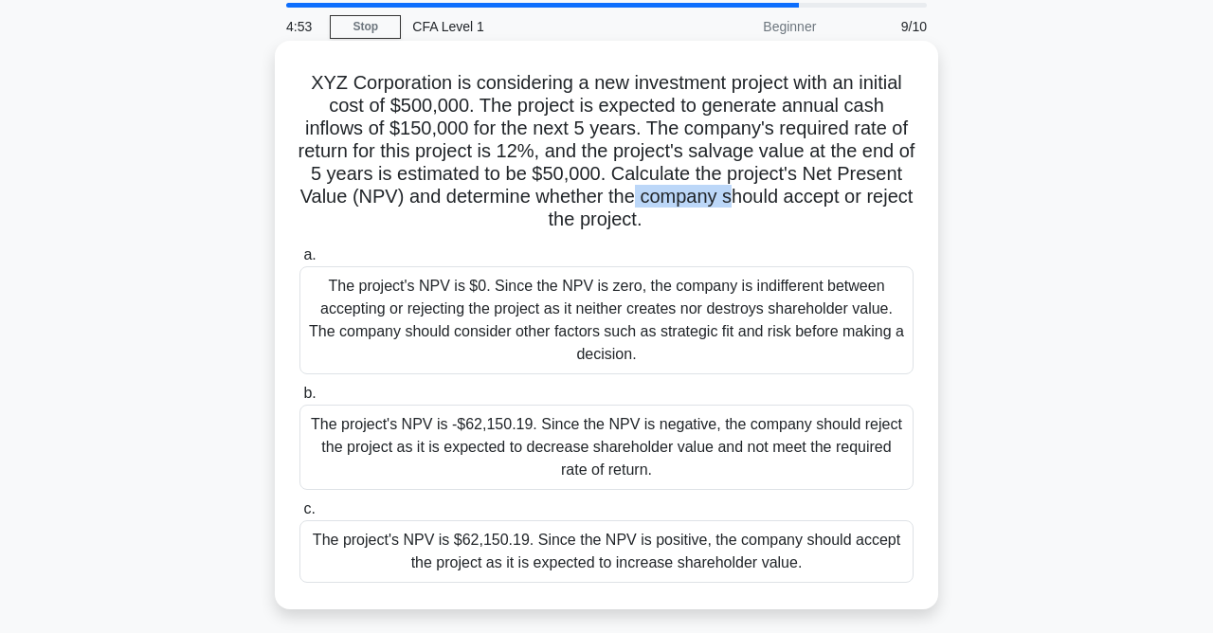
scroll to position [102, 0]
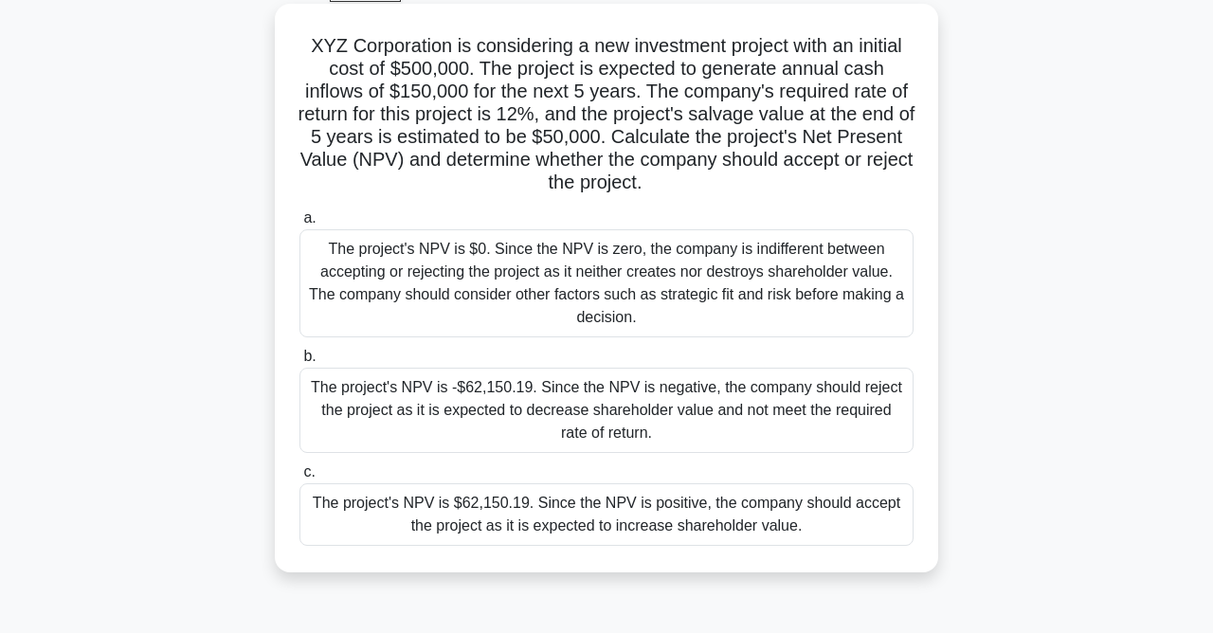
click at [635, 417] on div "The project's NPV is -$62,150.19. Since the NPV is negative, the company should…" at bounding box center [606, 410] width 614 height 85
click at [299, 363] on input "b. The project's NPV is -$62,150.19. Since the NPV is negative, the company sho…" at bounding box center [299, 357] width 0 height 12
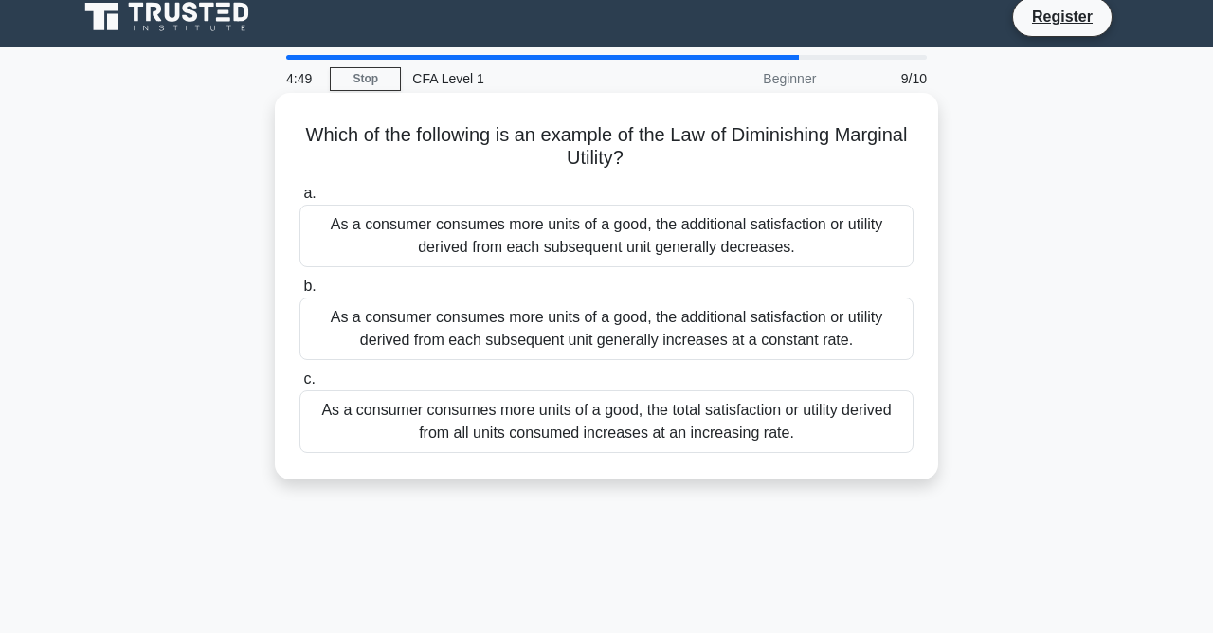
scroll to position [0, 0]
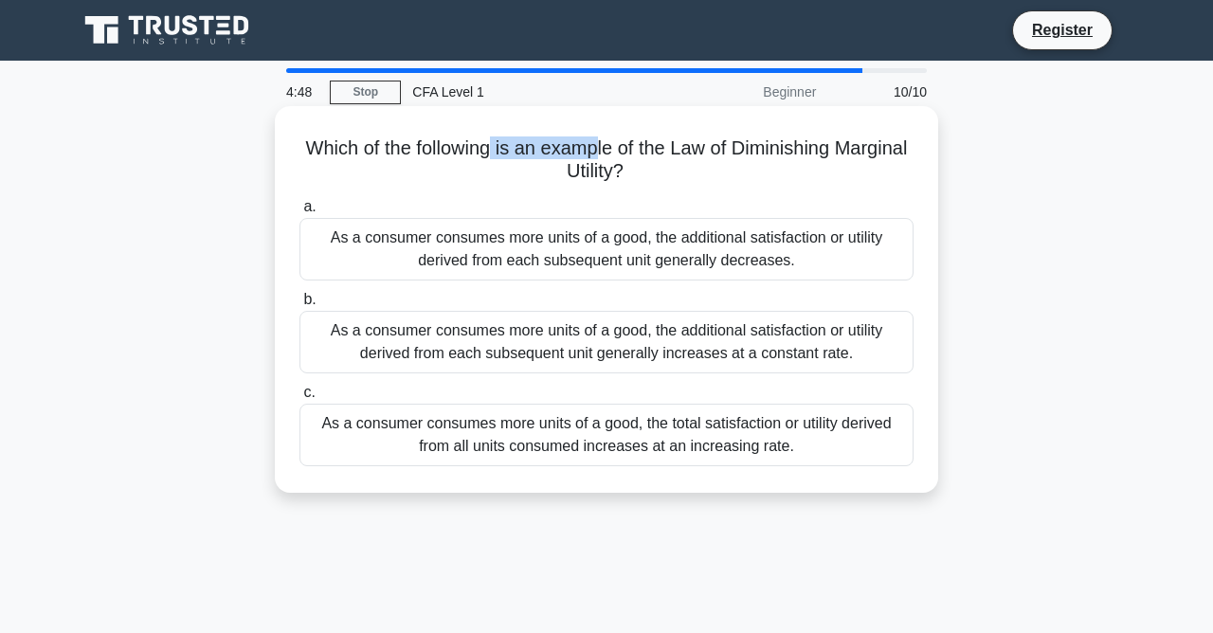
drag, startPoint x: 507, startPoint y: 145, endPoint x: 630, endPoint y: 154, distance: 123.5
click at [614, 152] on h5 "Which of the following is an example of the Law of Diminishing Marginal Utility…" at bounding box center [606, 159] width 618 height 47
drag, startPoint x: 715, startPoint y: 162, endPoint x: 731, endPoint y: 160, distance: 16.2
click at [718, 162] on h5 "Which of the following is an example of the Law of Diminishing Marginal Utility…" at bounding box center [606, 159] width 618 height 47
click at [730, 160] on h5 "Which of the following is an example of the Law of Diminishing Marginal Utility…" at bounding box center [606, 159] width 618 height 47
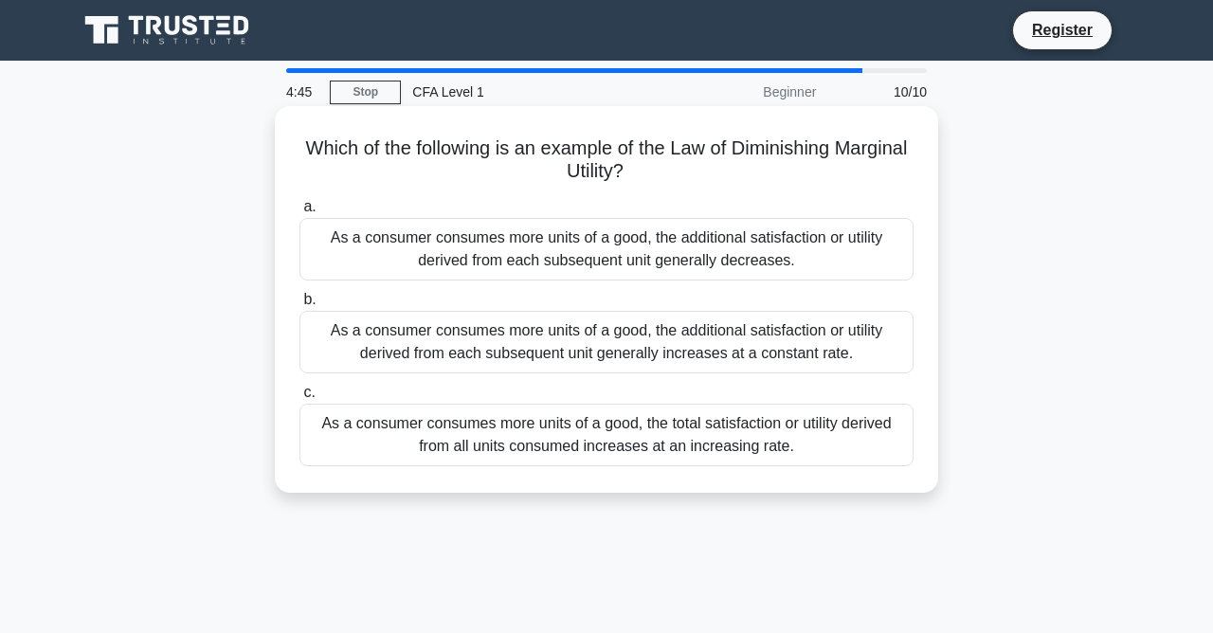
drag, startPoint x: 630, startPoint y: 180, endPoint x: 616, endPoint y: 175, distance: 15.0
click at [617, 175] on h5 "Which of the following is an example of the Law of Diminishing Marginal Utility…" at bounding box center [606, 159] width 618 height 47
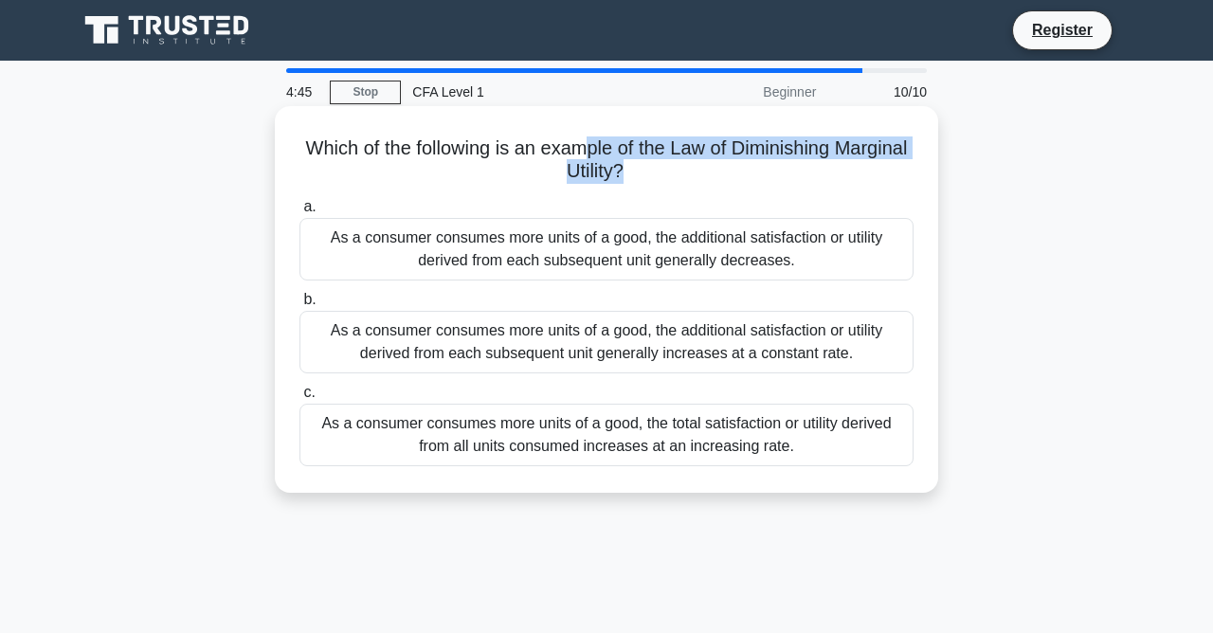
drag, startPoint x: 627, startPoint y: 179, endPoint x: 576, endPoint y: 155, distance: 56.4
click at [577, 155] on h5 "Which of the following is an example of the Law of Diminishing Marginal Utility…" at bounding box center [606, 159] width 618 height 47
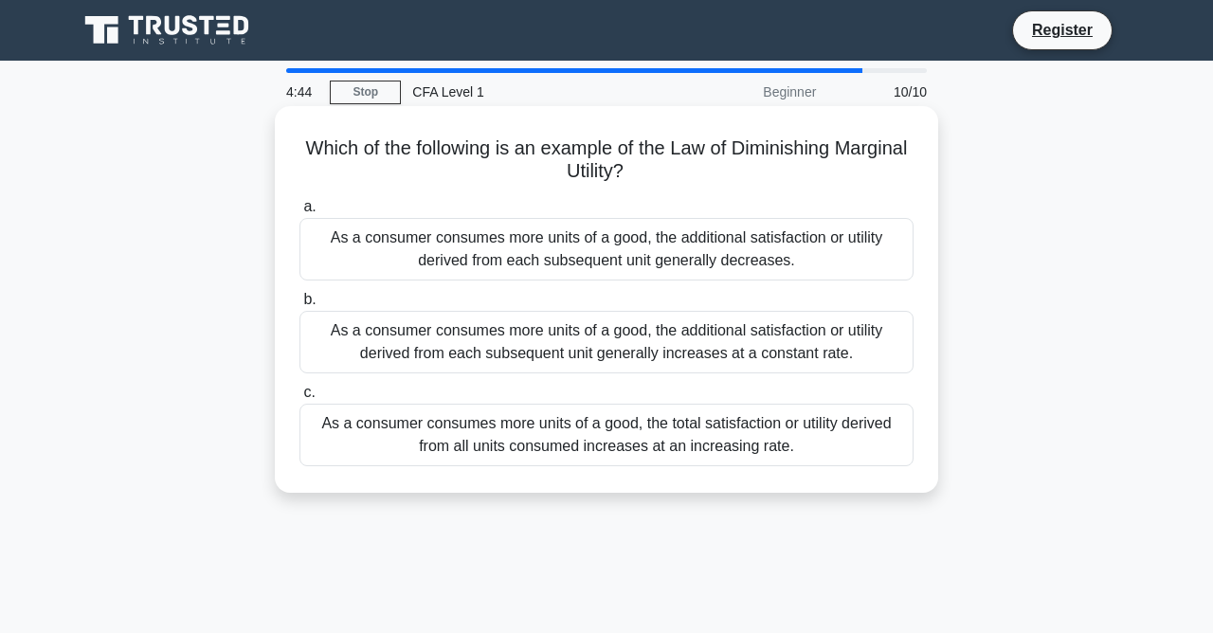
click at [510, 189] on div "Which of the following is an example of the Law of Diminishing Marginal Utility…" at bounding box center [606, 299] width 648 height 371
click at [776, 239] on div "As a consumer consumes more units of a good, the additional satisfaction or uti…" at bounding box center [606, 249] width 614 height 63
click at [299, 213] on input "a. As a consumer consumes more units of a good, the additional satisfaction or …" at bounding box center [299, 207] width 0 height 12
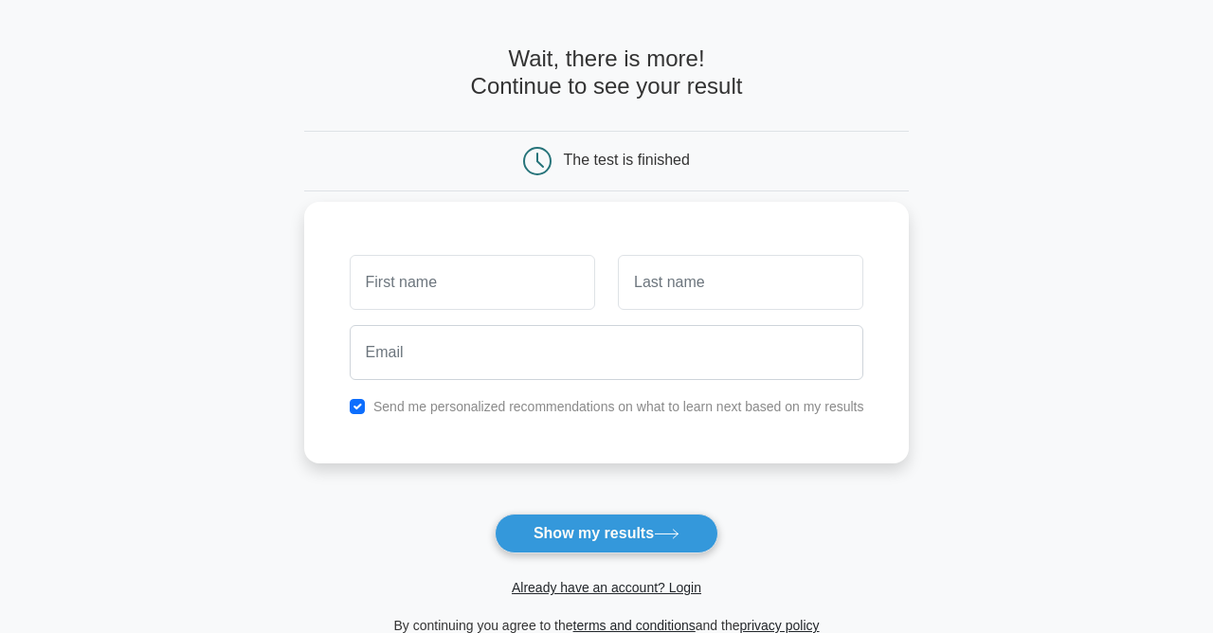
scroll to position [102, 0]
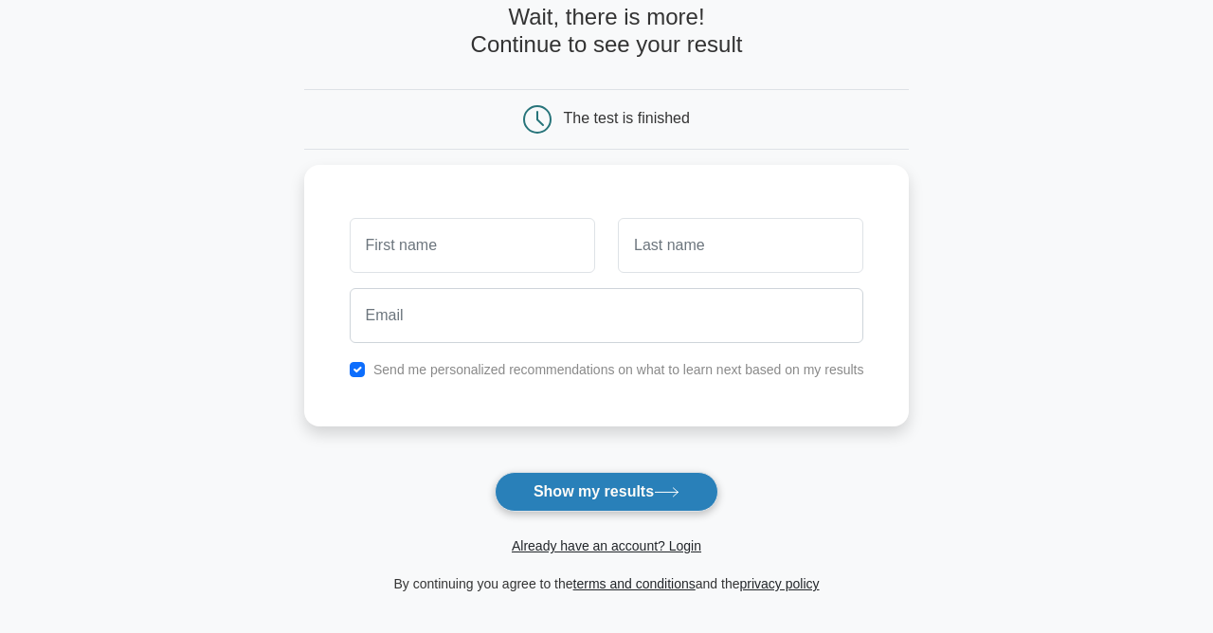
click at [607, 494] on button "Show my results" at bounding box center [607, 492] width 224 height 40
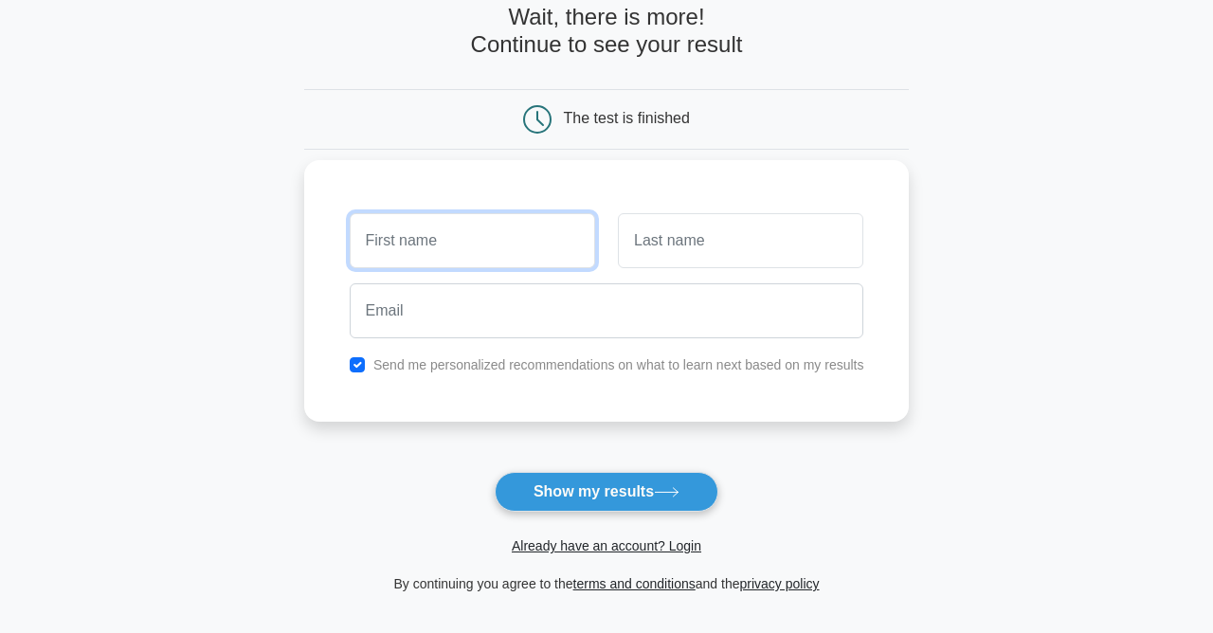
click at [498, 248] on input "text" at bounding box center [472, 240] width 245 height 55
type input "zh"
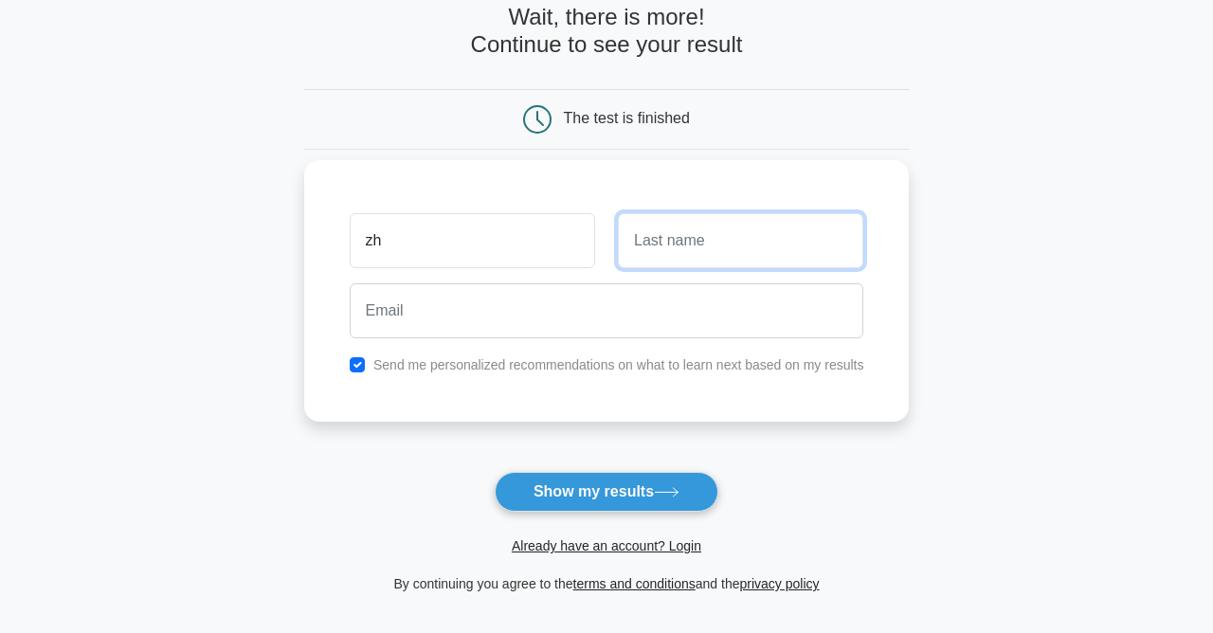
click at [650, 243] on input "text" at bounding box center [740, 240] width 245 height 55
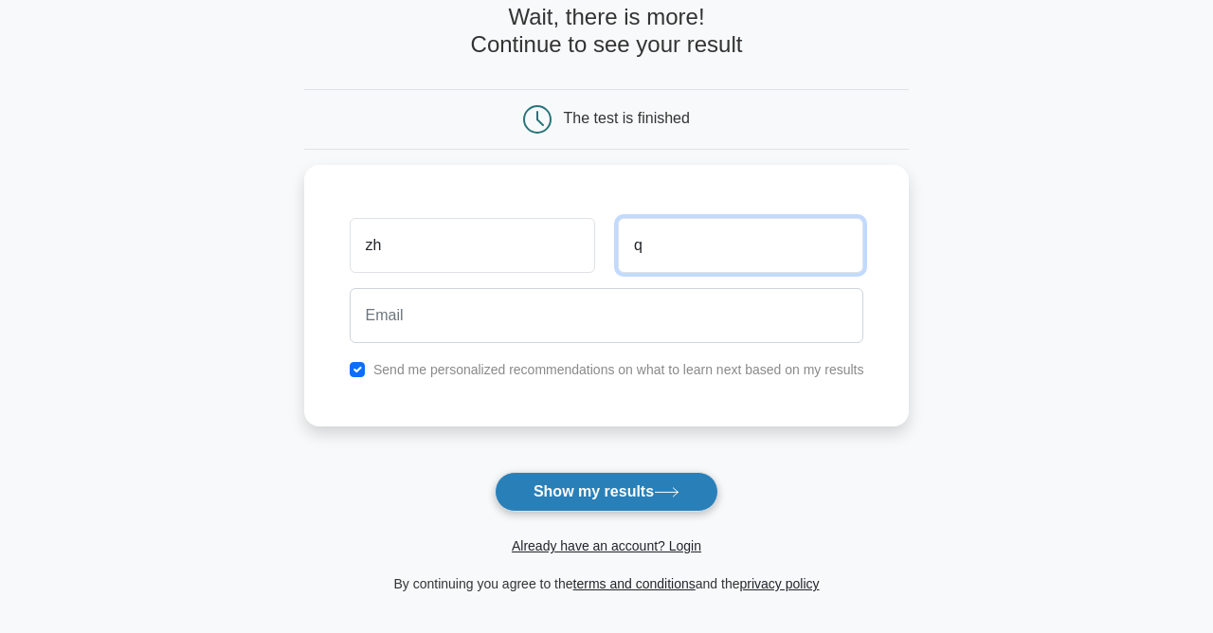
type input "q"
click at [580, 481] on button "Show my results" at bounding box center [607, 492] width 224 height 40
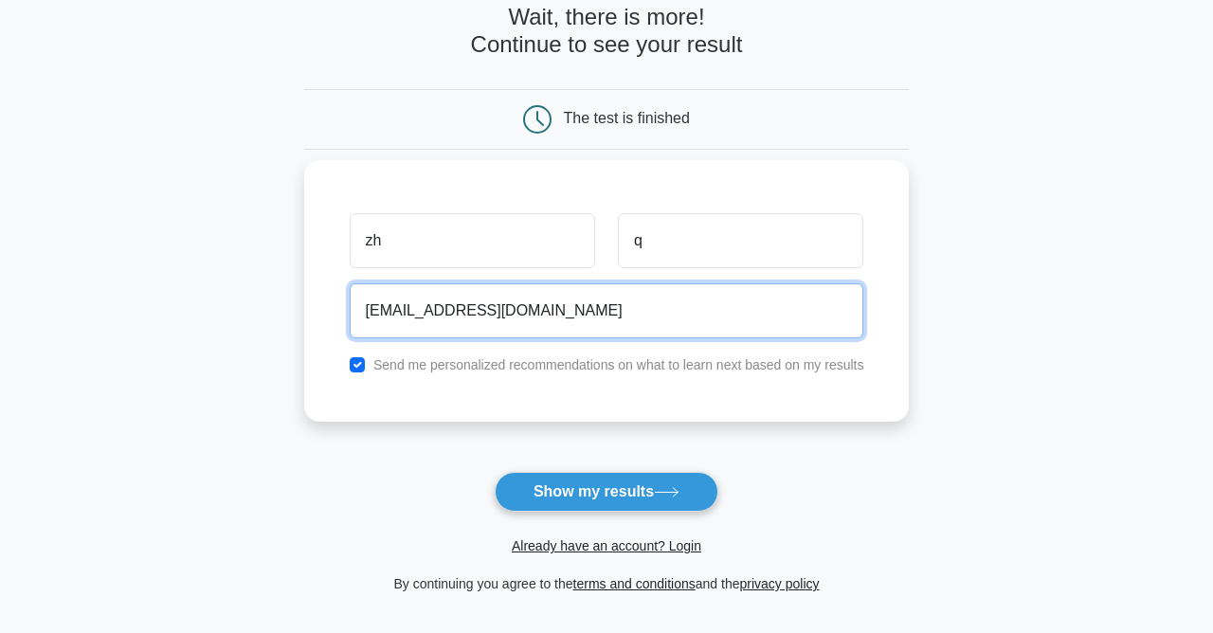
type input "lohmammie@gmail.com"
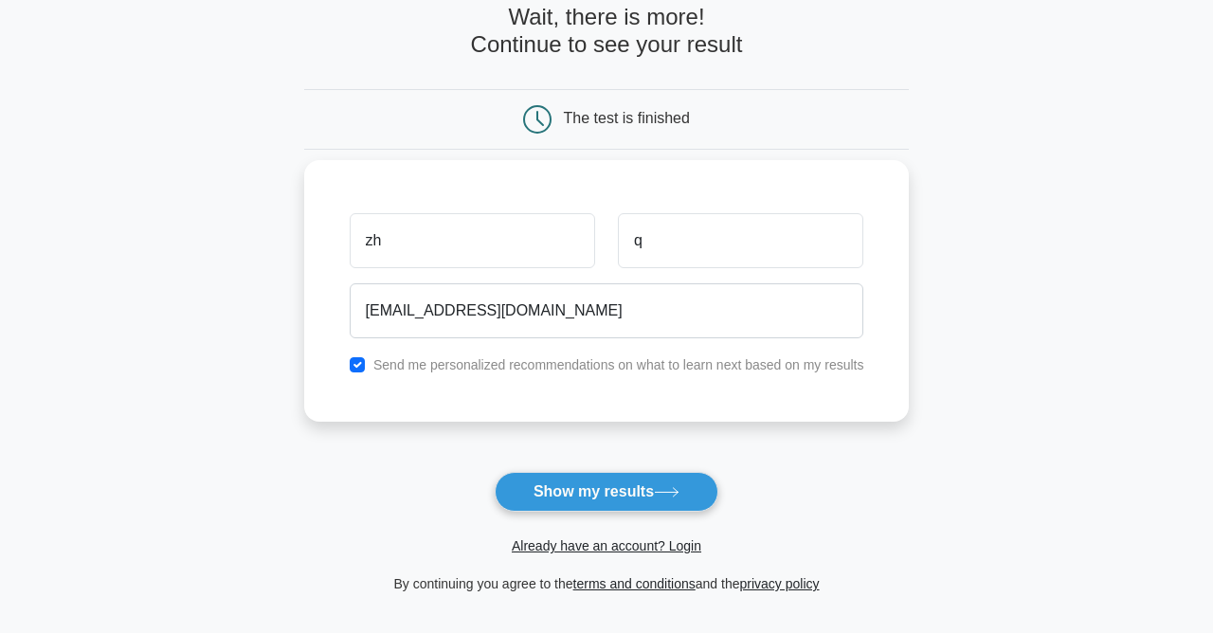
click at [348, 365] on div "Send me personalized recommendations on what to learn next based on my results" at bounding box center [606, 364] width 537 height 23
click at [351, 367] on input "checkbox" at bounding box center [357, 364] width 15 height 15
checkbox input "false"
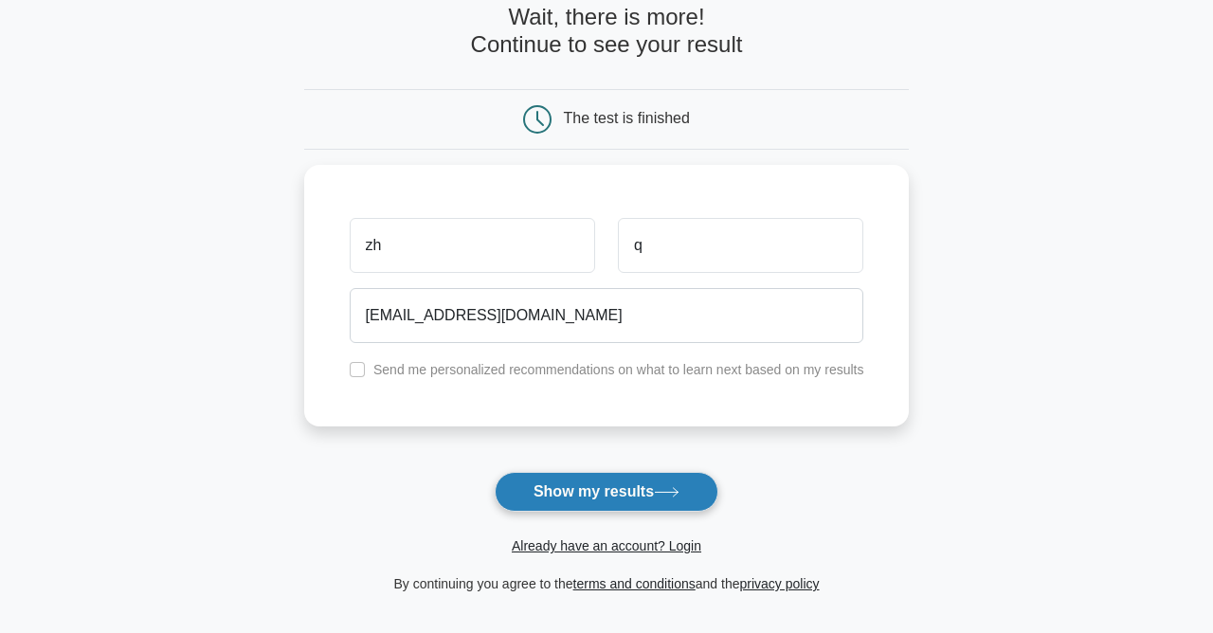
click at [641, 495] on button "Show my results" at bounding box center [607, 492] width 224 height 40
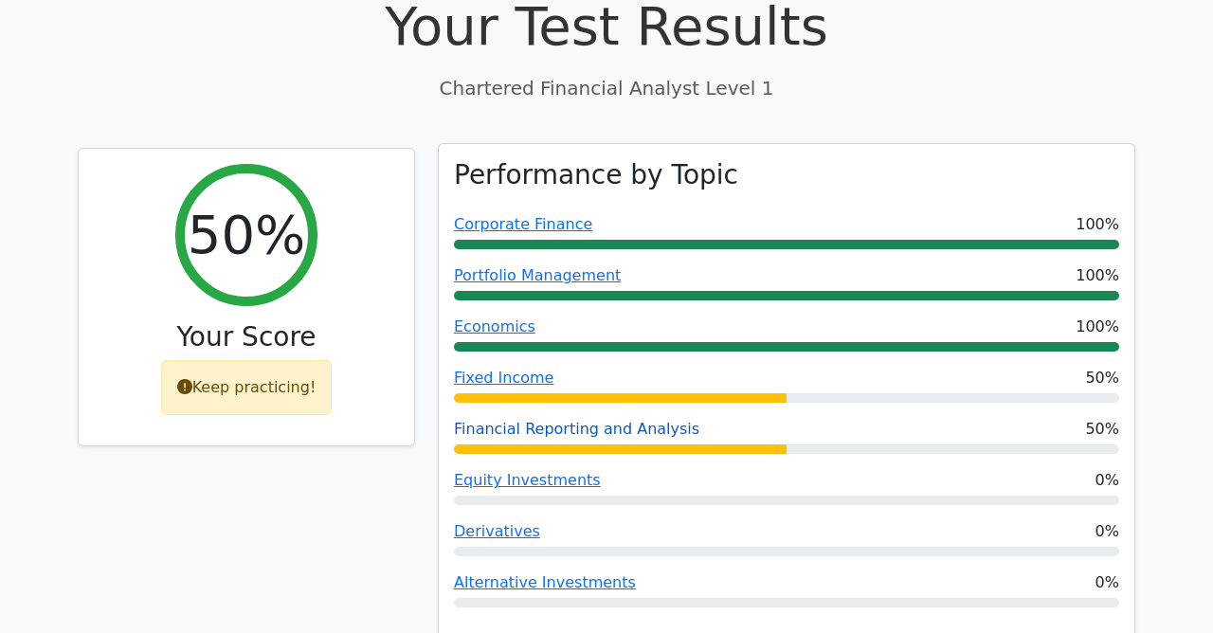
scroll to position [614, 0]
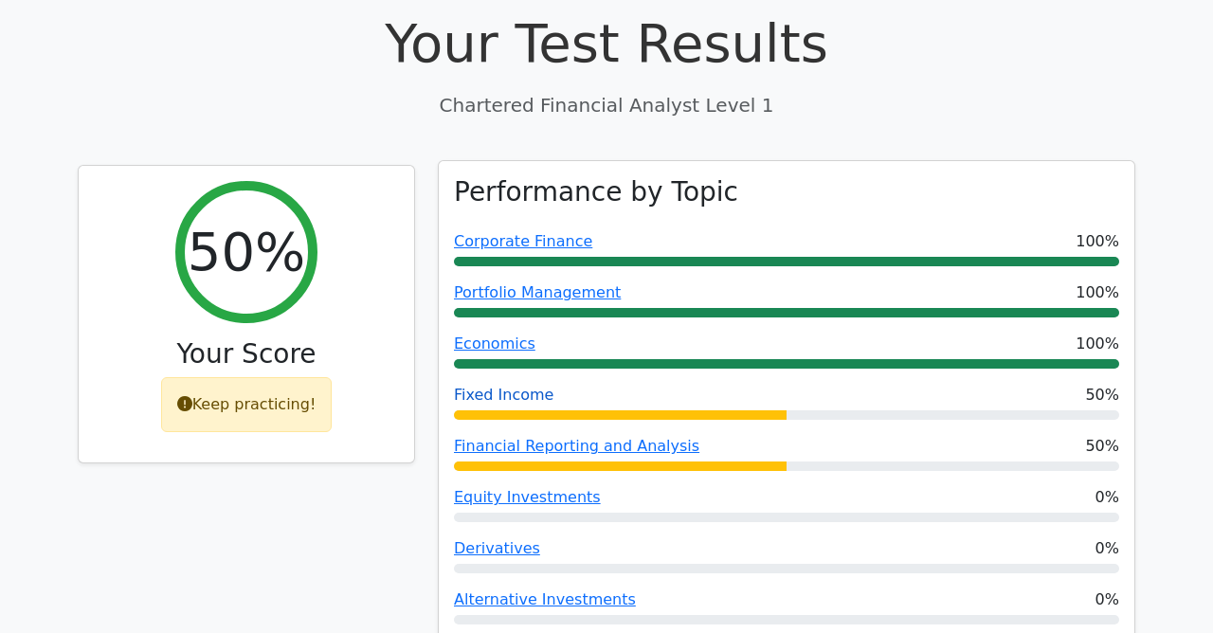
click at [513, 386] on link "Fixed Income" at bounding box center [503, 395] width 99 height 18
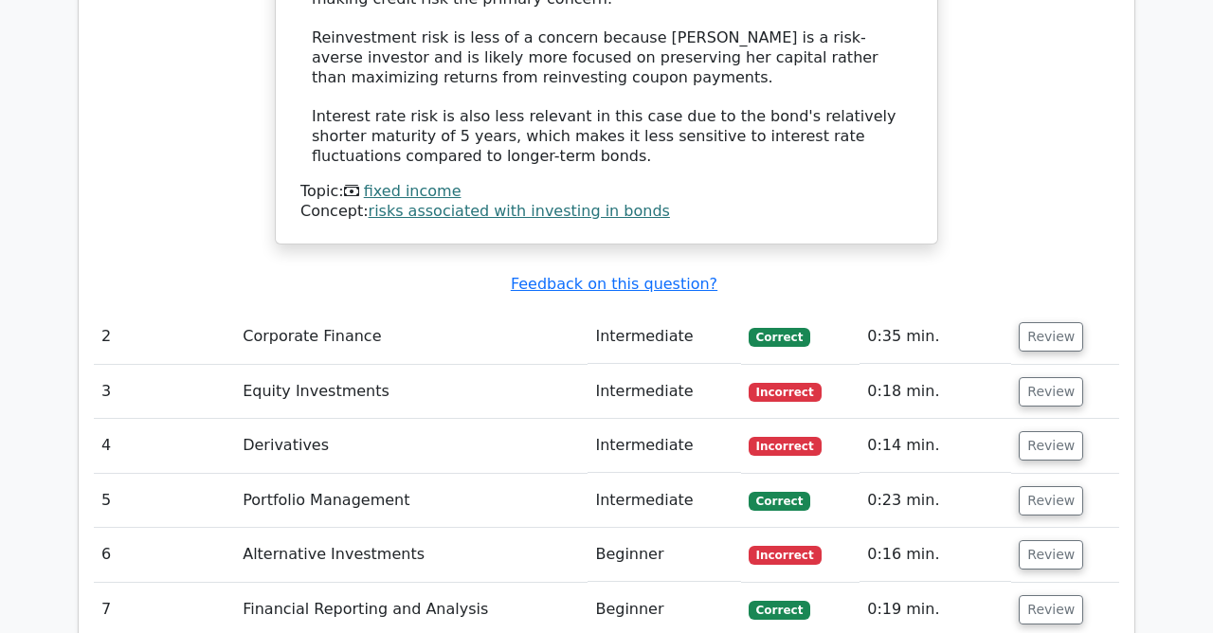
scroll to position [2456, 0]
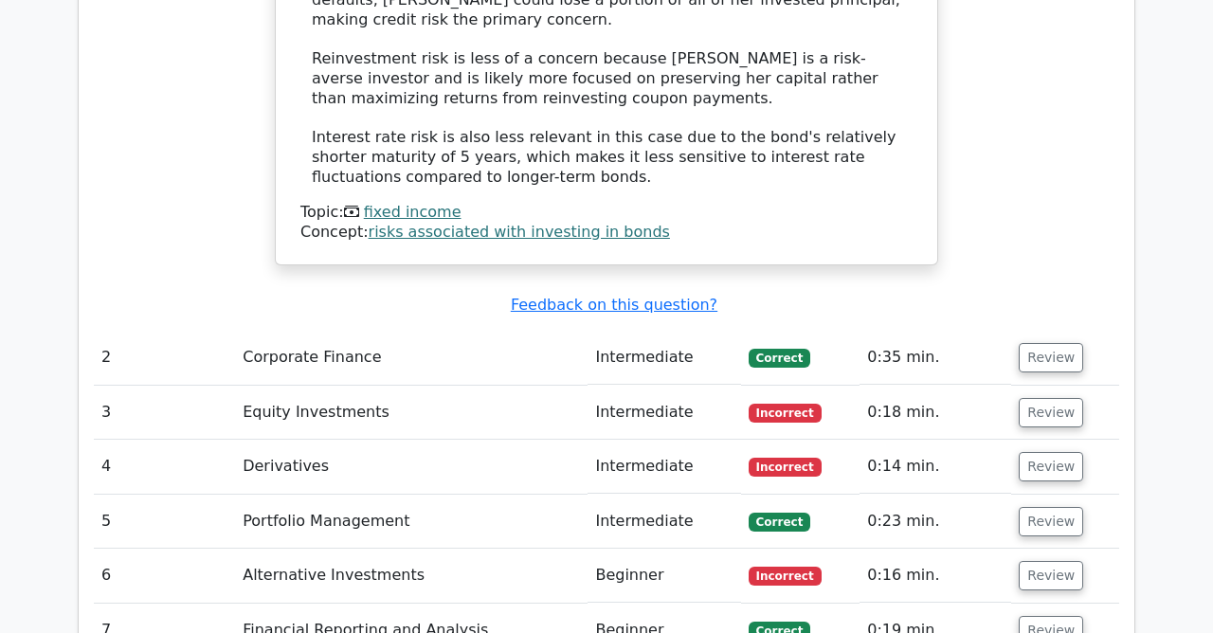
click at [766, 404] on span "Incorrect" at bounding box center [784, 413] width 73 height 19
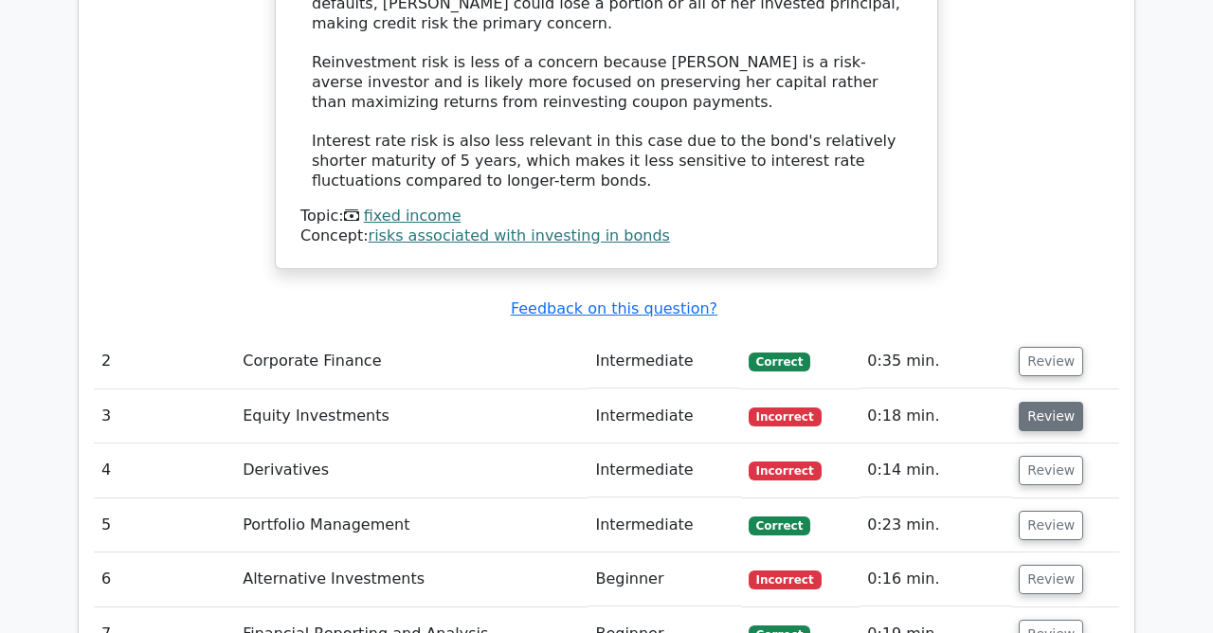
click at [1043, 402] on button "Review" at bounding box center [1050, 416] width 64 height 29
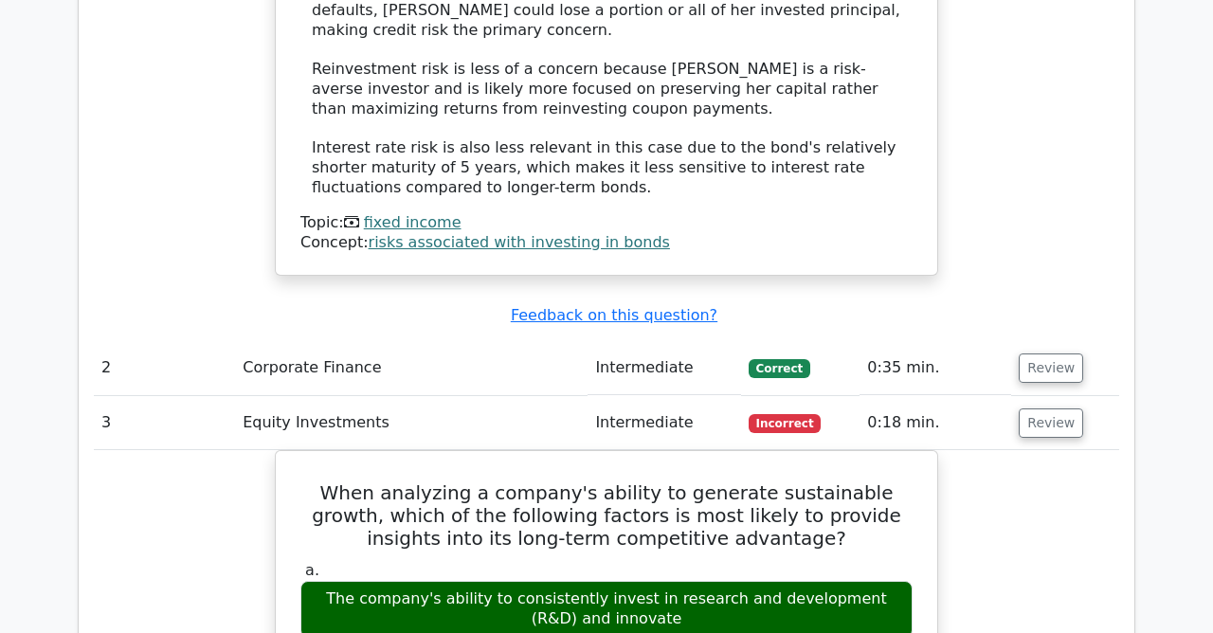
scroll to position [2349, 0]
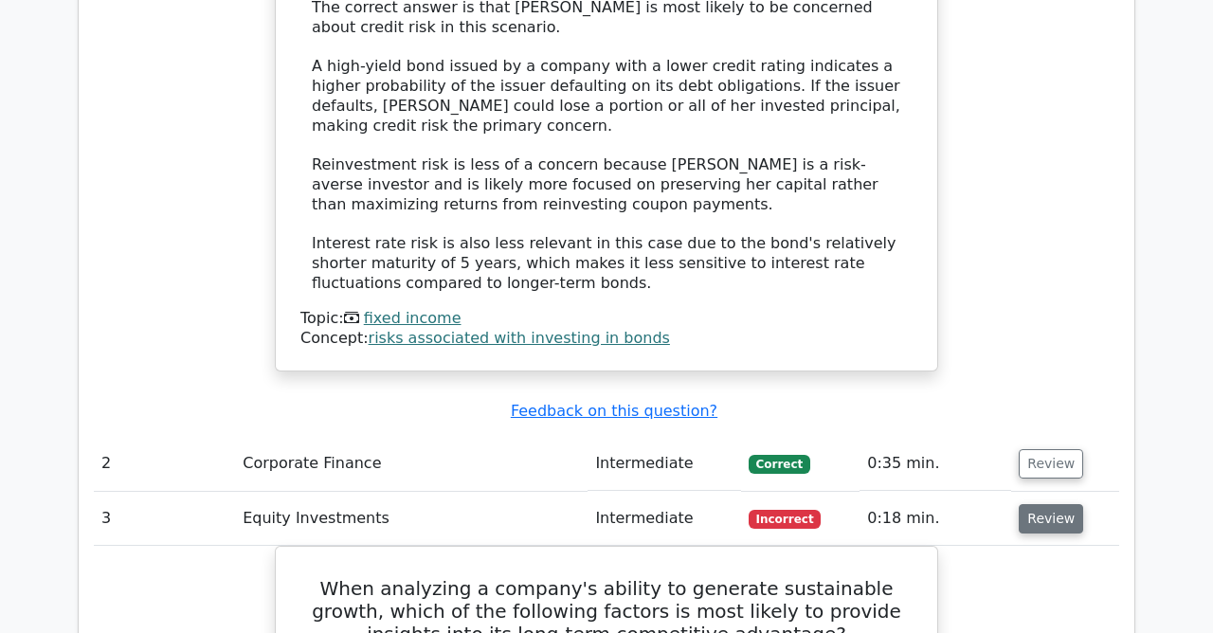
click at [1063, 504] on button "Review" at bounding box center [1050, 518] width 64 height 29
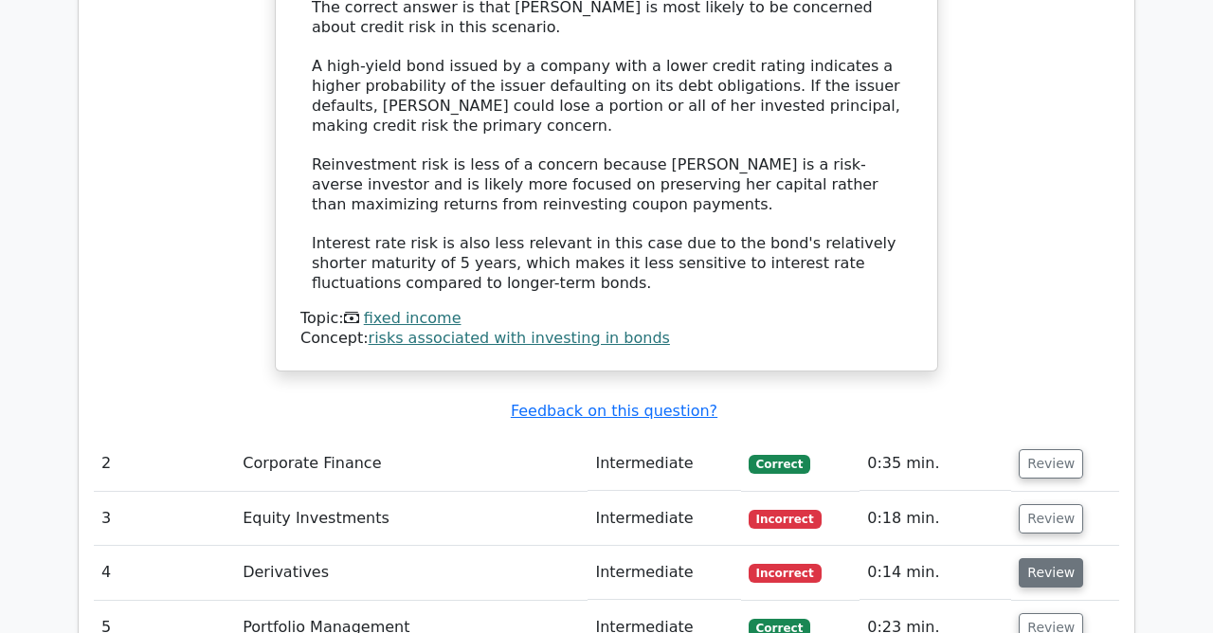
click at [1029, 558] on button "Review" at bounding box center [1050, 572] width 64 height 29
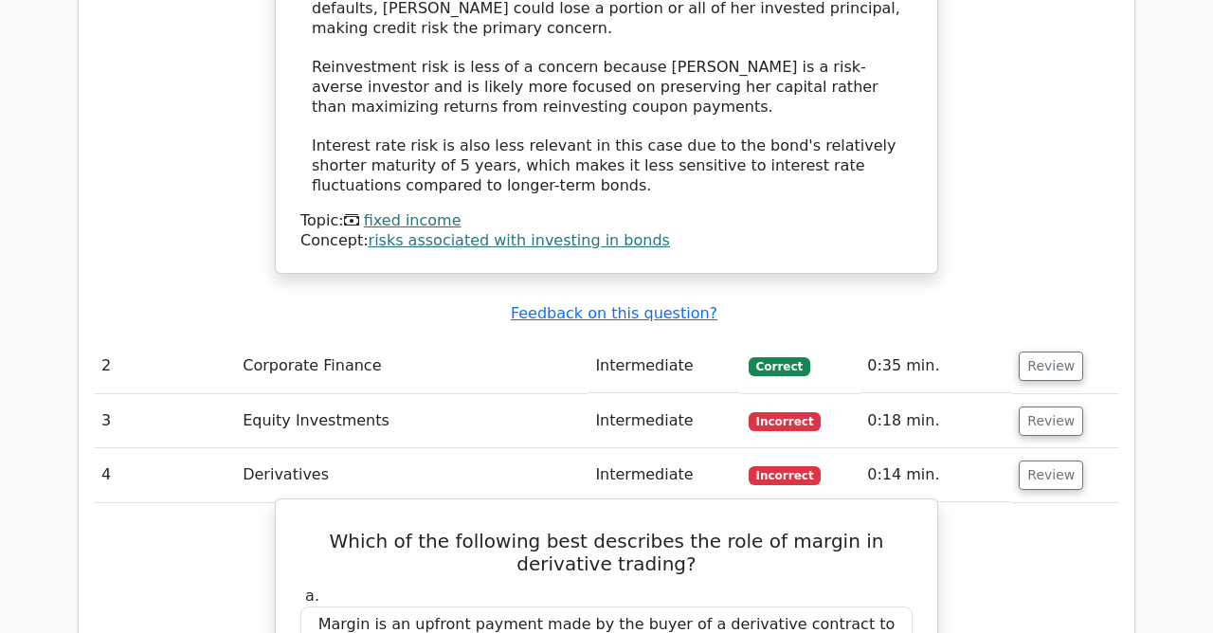
scroll to position [2554, 0]
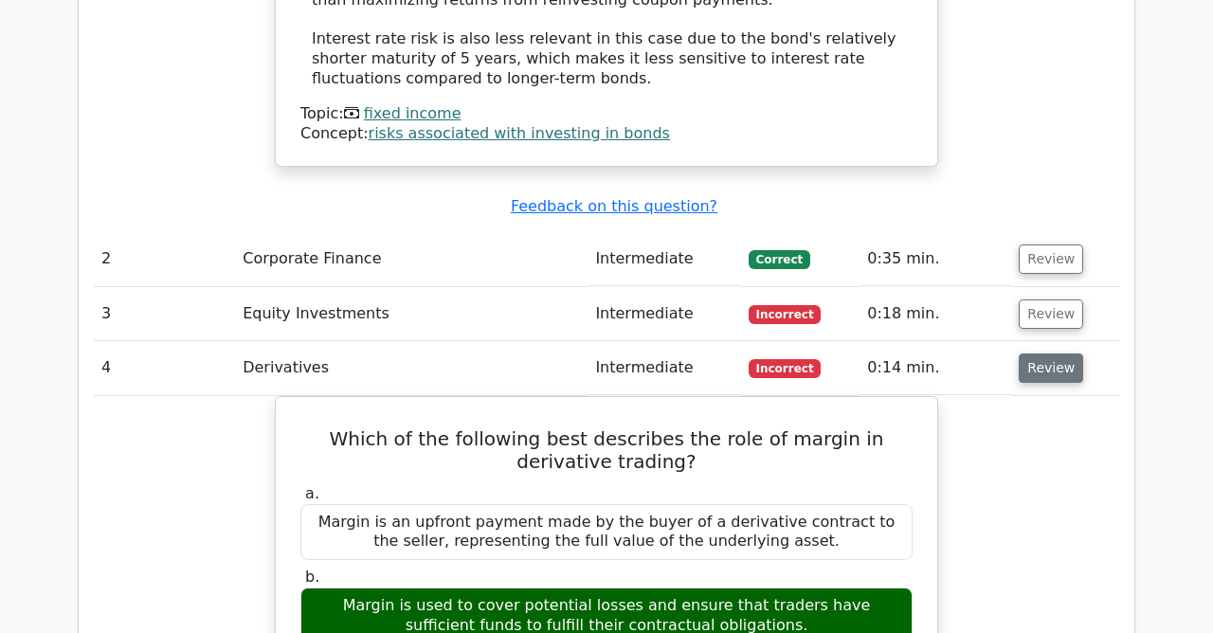
click at [1035, 353] on button "Review" at bounding box center [1050, 367] width 64 height 29
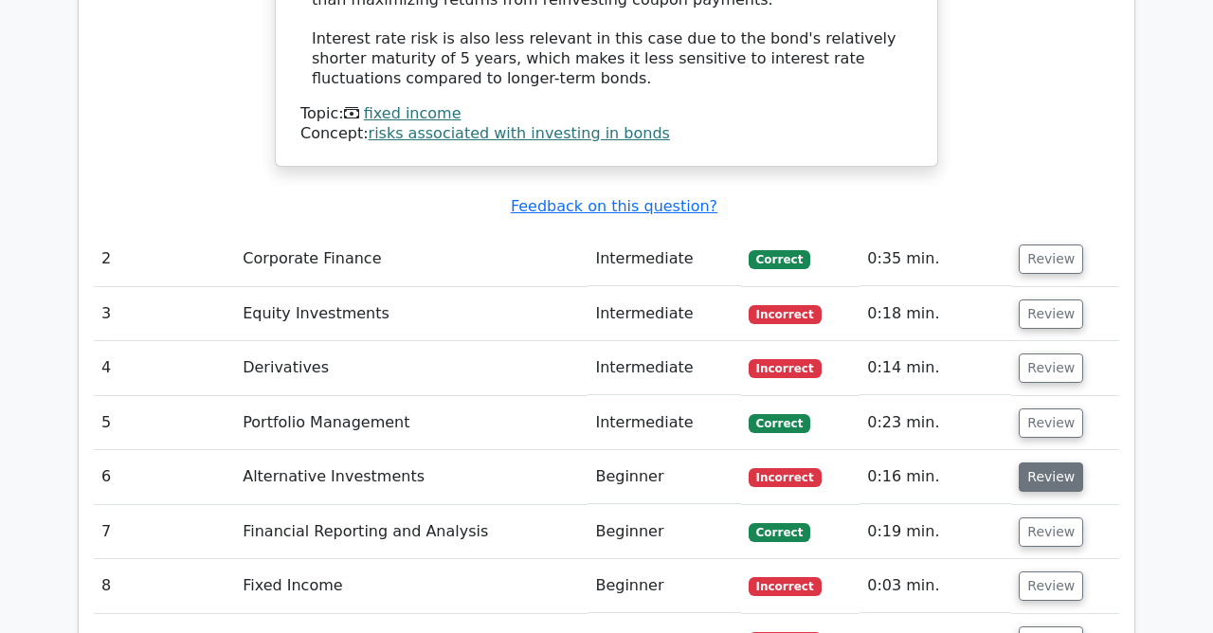
click at [1035, 462] on button "Review" at bounding box center [1050, 476] width 64 height 29
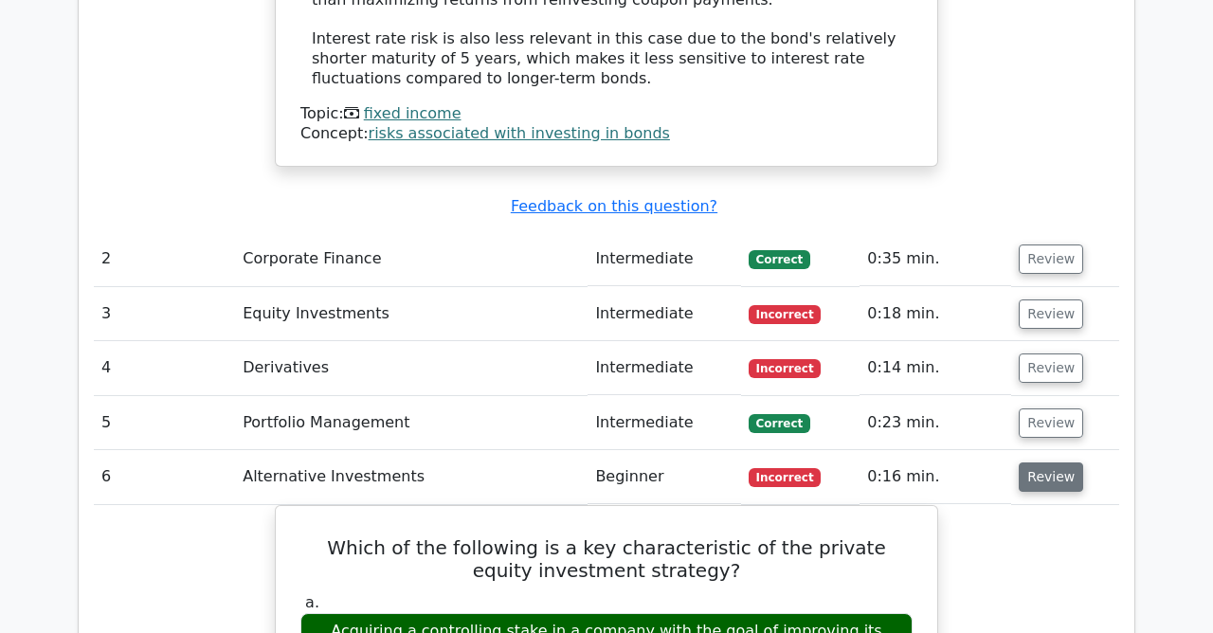
click at [1055, 462] on button "Review" at bounding box center [1050, 476] width 64 height 29
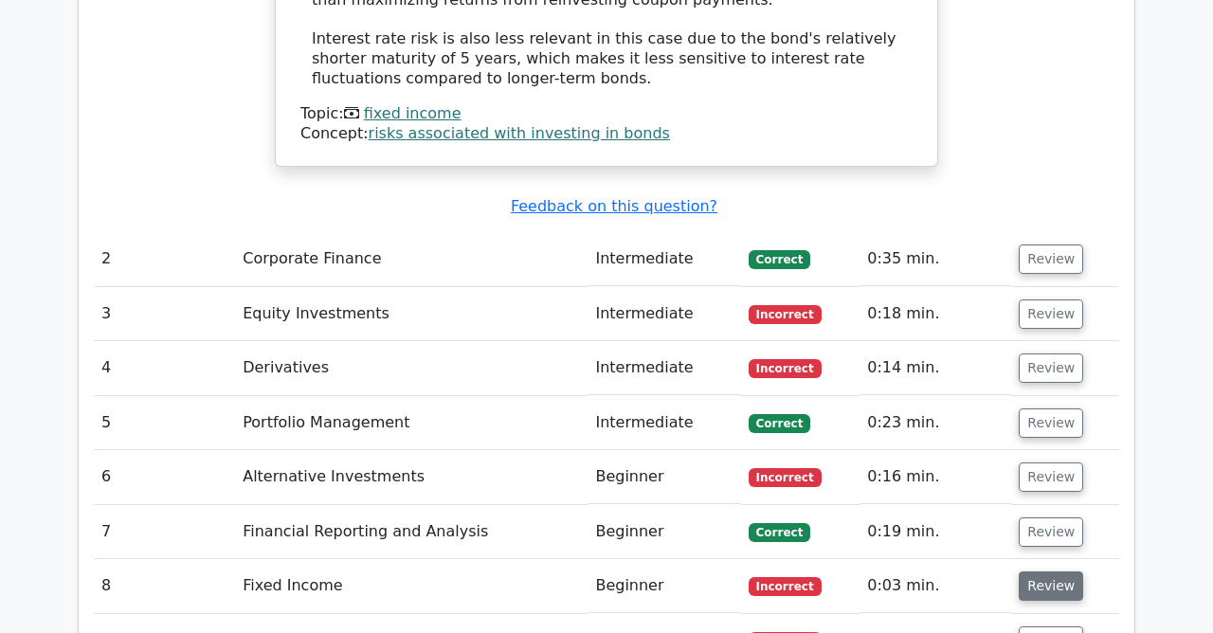
click at [1024, 571] on button "Review" at bounding box center [1050, 585] width 64 height 29
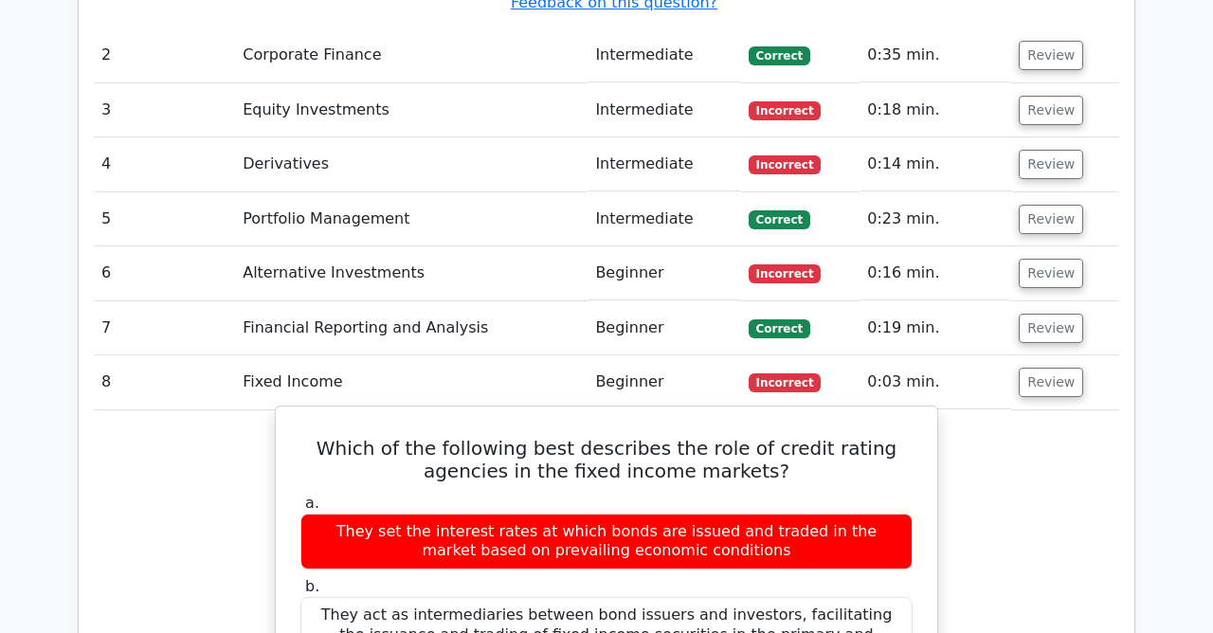
scroll to position [2759, 0]
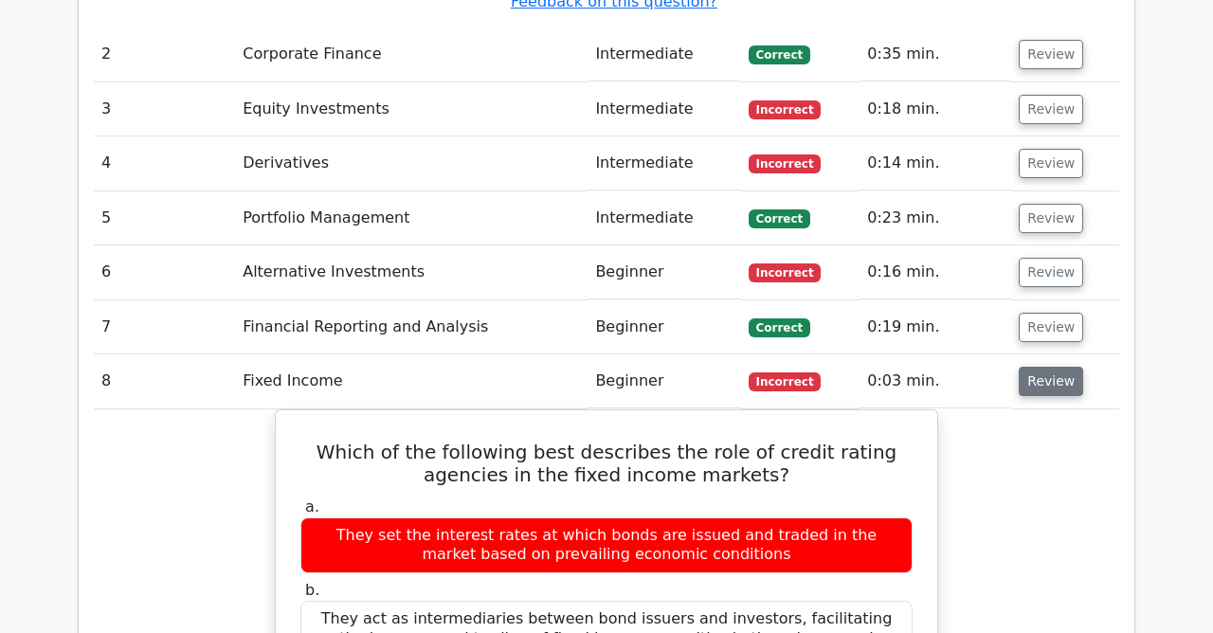
click at [1030, 367] on button "Review" at bounding box center [1050, 381] width 64 height 29
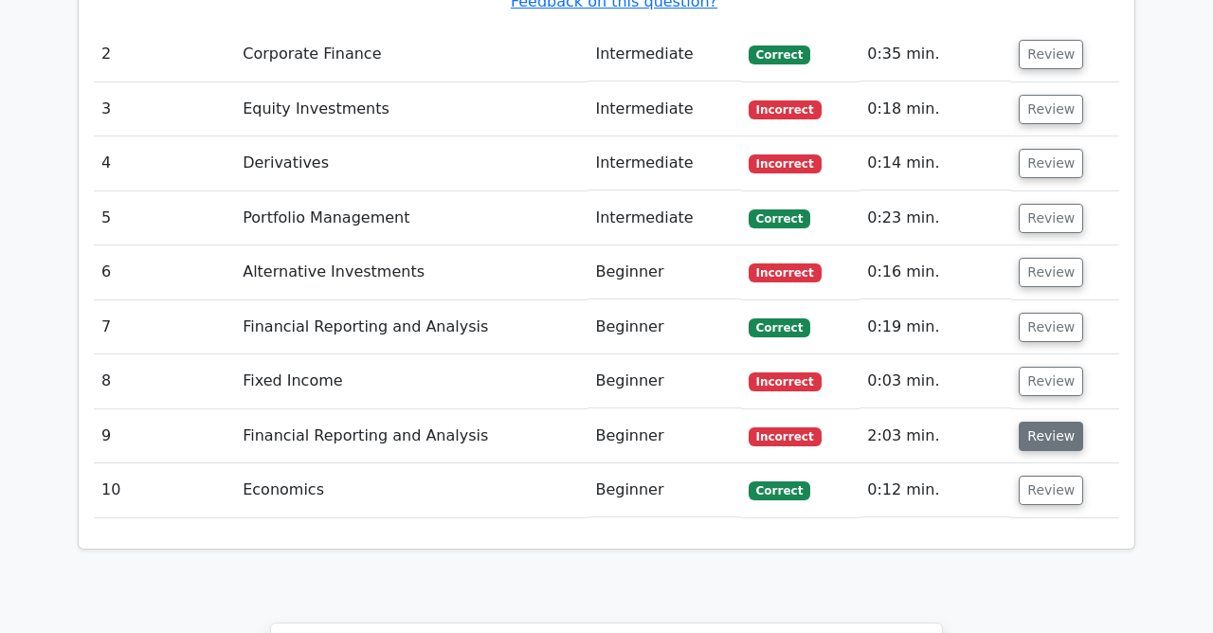
click at [1033, 422] on button "Review" at bounding box center [1050, 436] width 64 height 29
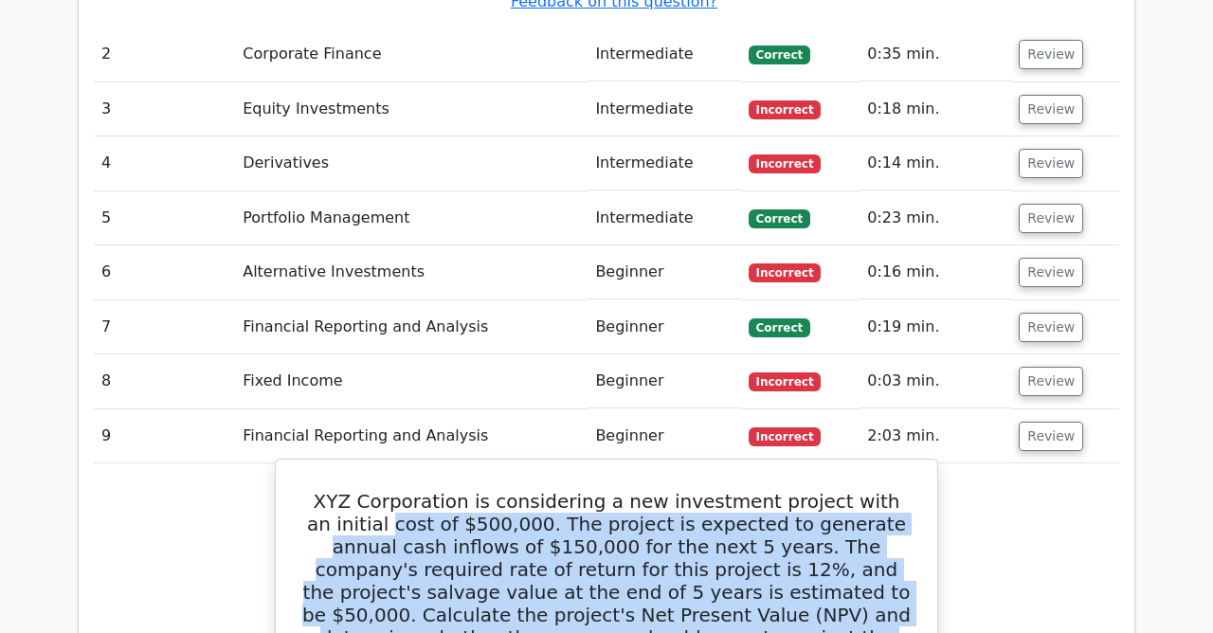
drag, startPoint x: 639, startPoint y: 461, endPoint x: 290, endPoint y: 336, distance: 370.4
